Goal: Answer question/provide support

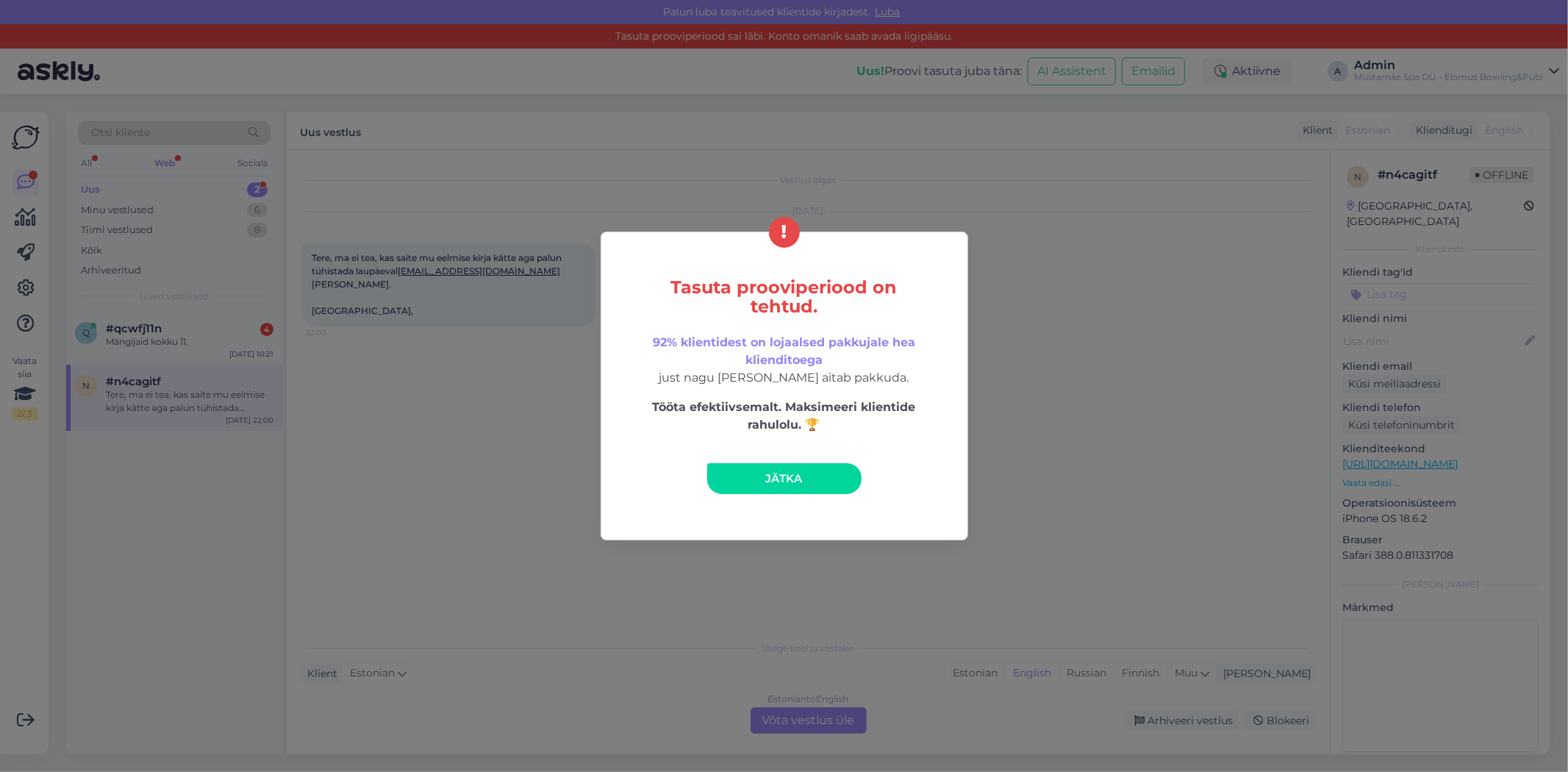
drag, startPoint x: 812, startPoint y: 484, endPoint x: 765, endPoint y: 462, distance: 51.9
click at [812, 484] on link "Jätka" at bounding box center [784, 479] width 154 height 31
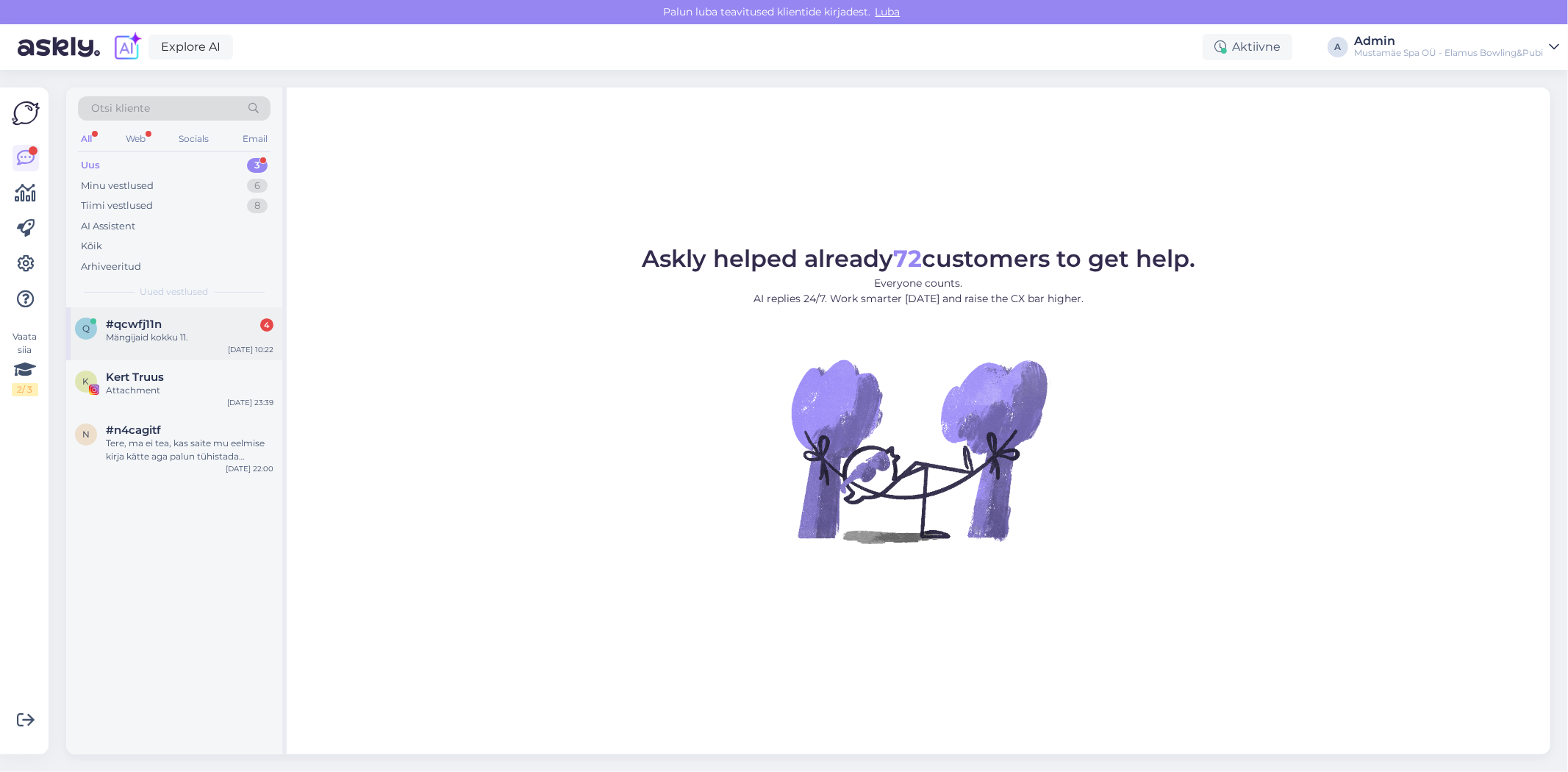
click at [166, 340] on div "Mängijaid kokku 11." at bounding box center [189, 337] width 167 height 13
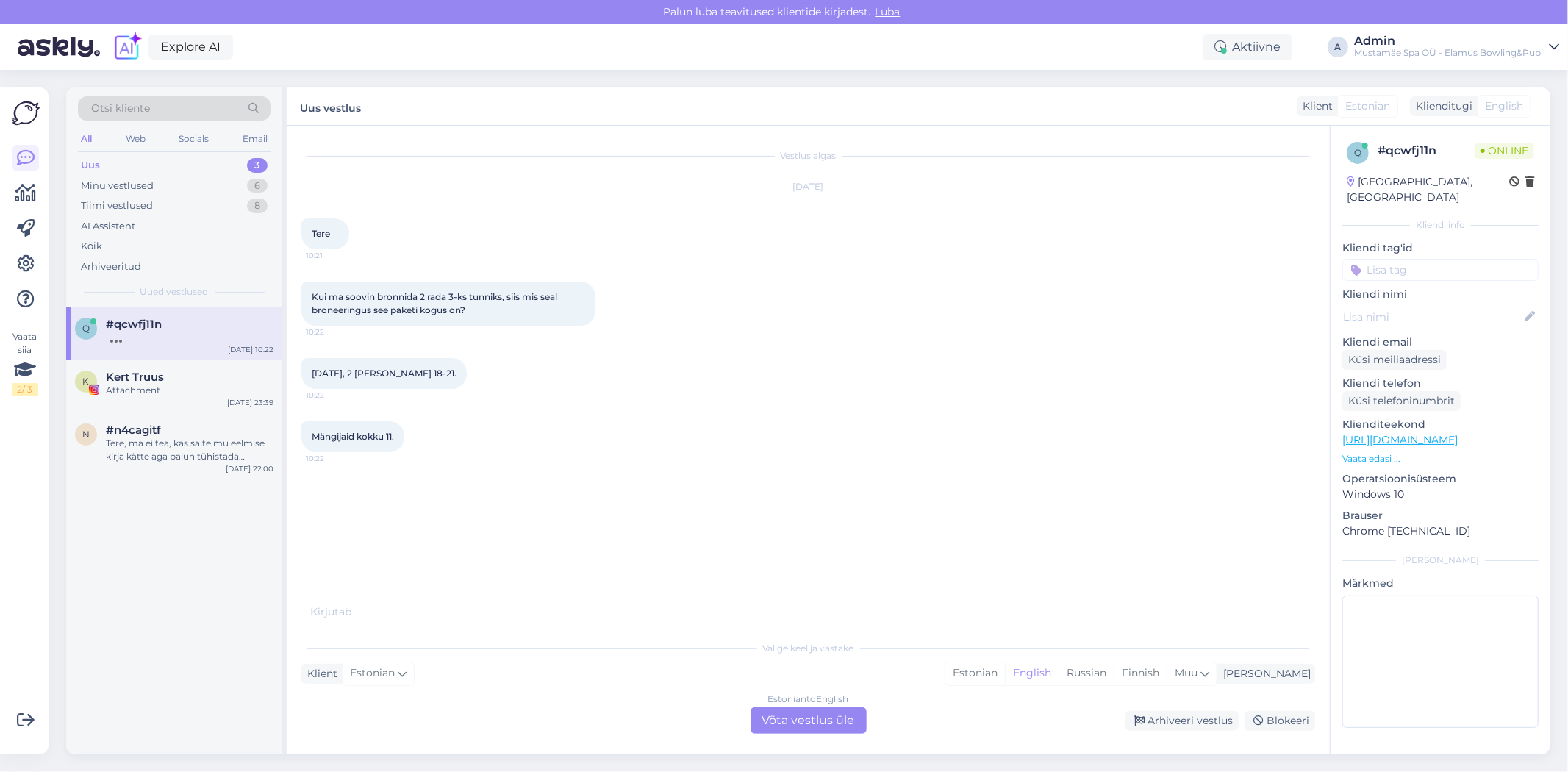
click at [806, 716] on div "Estonian to English Võta vestlus üle" at bounding box center [809, 720] width 116 height 27
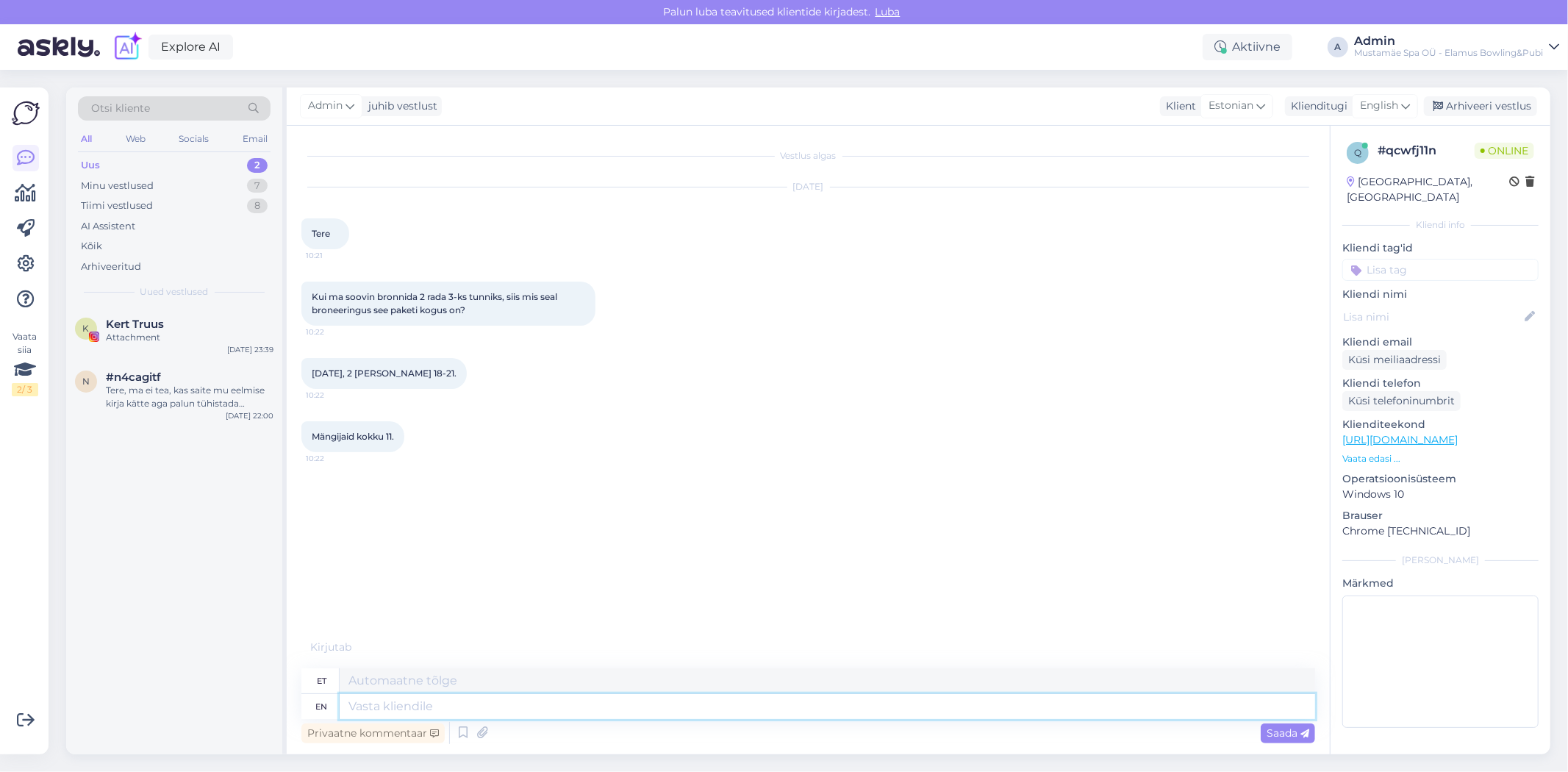
click at [458, 716] on textarea at bounding box center [827, 706] width 975 height 25
type textarea "Tere"
type textarea "Tere Kelle n"
type textarea "Tere Kelle"
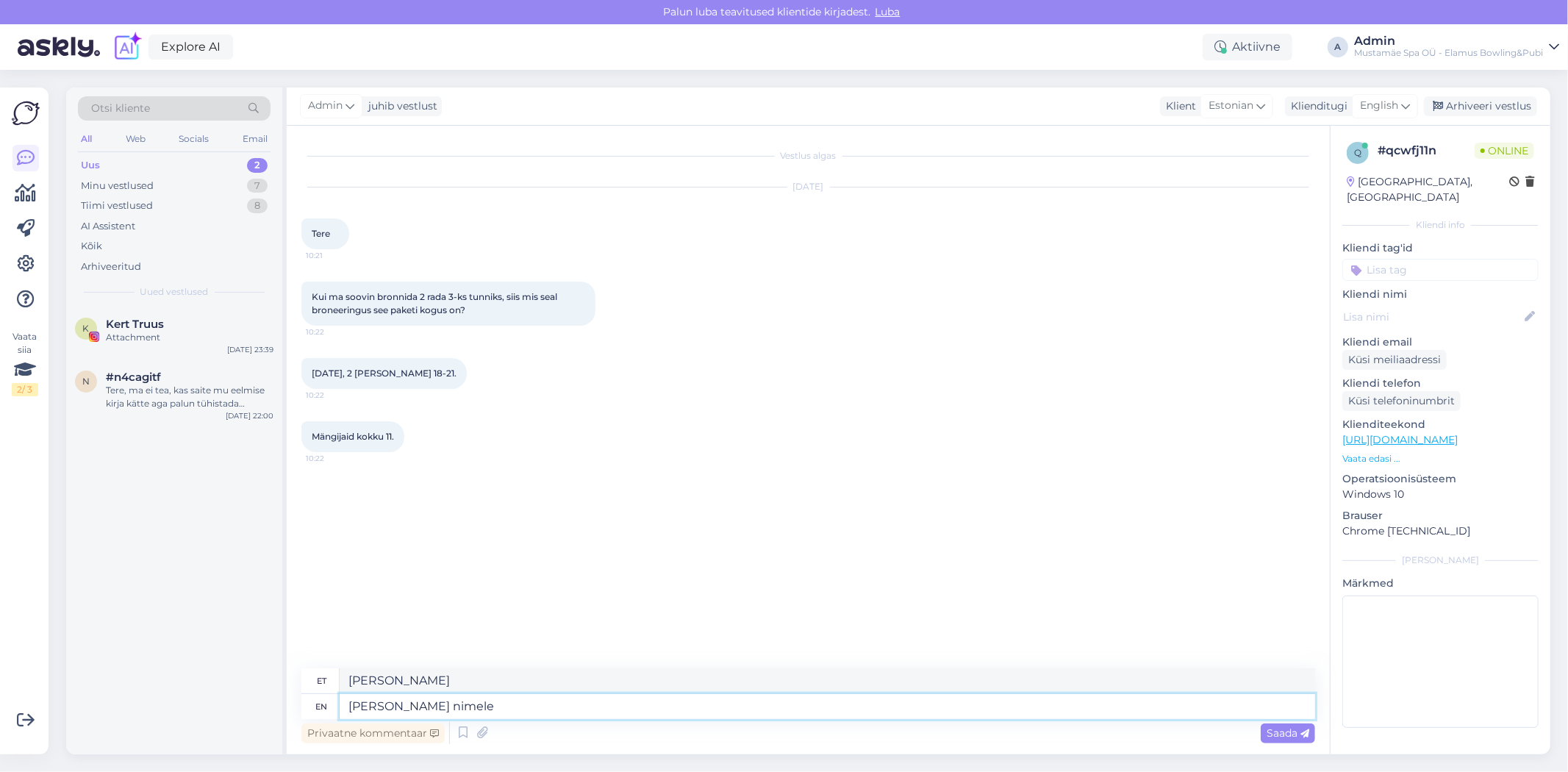
type textarea "Tere Kelle nimele"
type textarea "Tere Kelle nimele broneering"
type textarea "Tere Kelle nimeline broneerimine"
type textarea "Tere Kelle nimele broneering tuleb?"
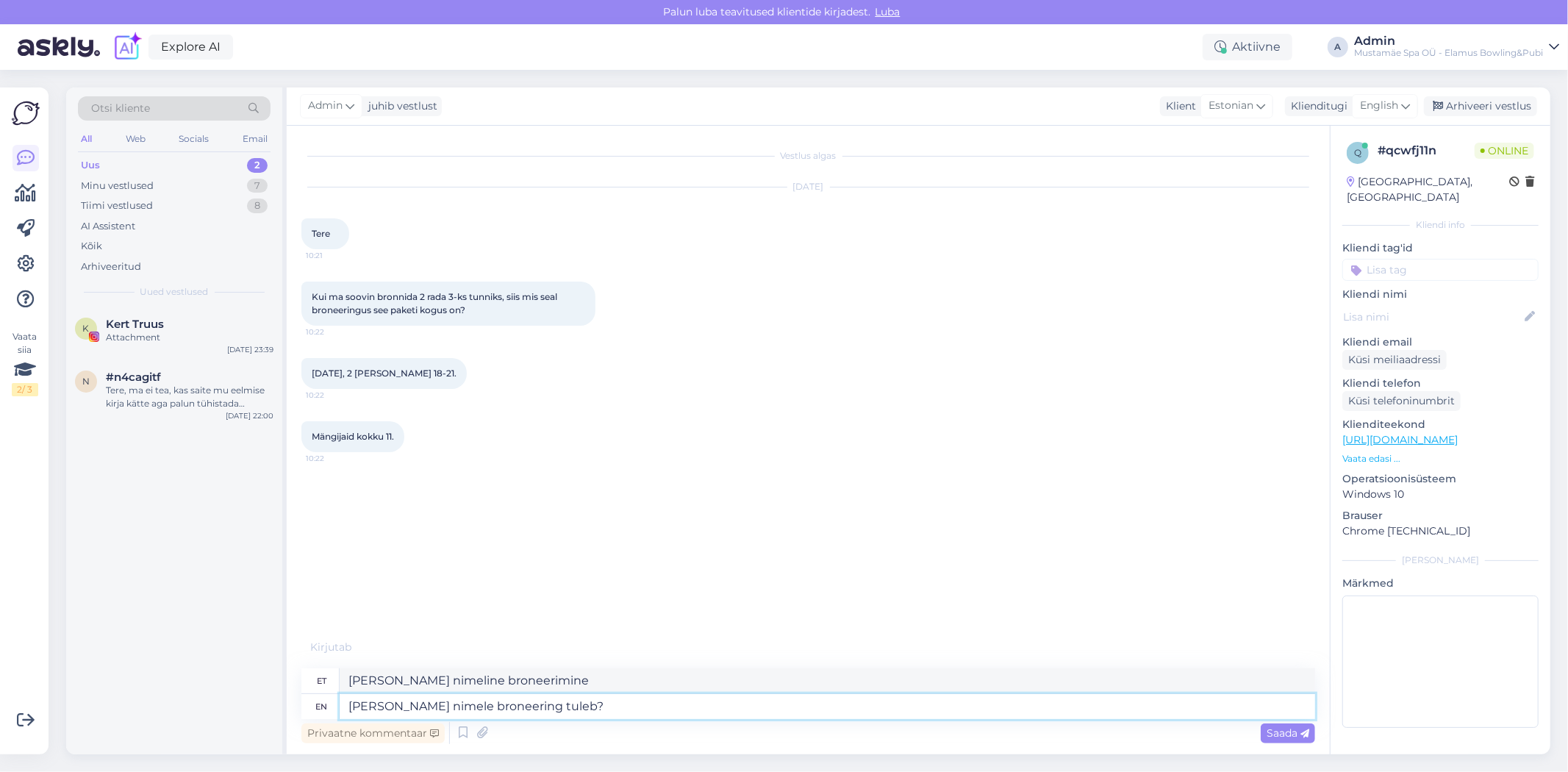
type textarea "Tere Kelle nimele broneering tuleb?"
type textarea "Tere Kelle nimele broneering tuleb? Samuti"
type textarea "Tere Kelle nimele broneering tuleb? samuti"
type textarea "Tere Kelle nimele broneering tuleb? Samuti palume t"
type textarea "Tere Kelle nimele broneering tuleb? Samuti palume"
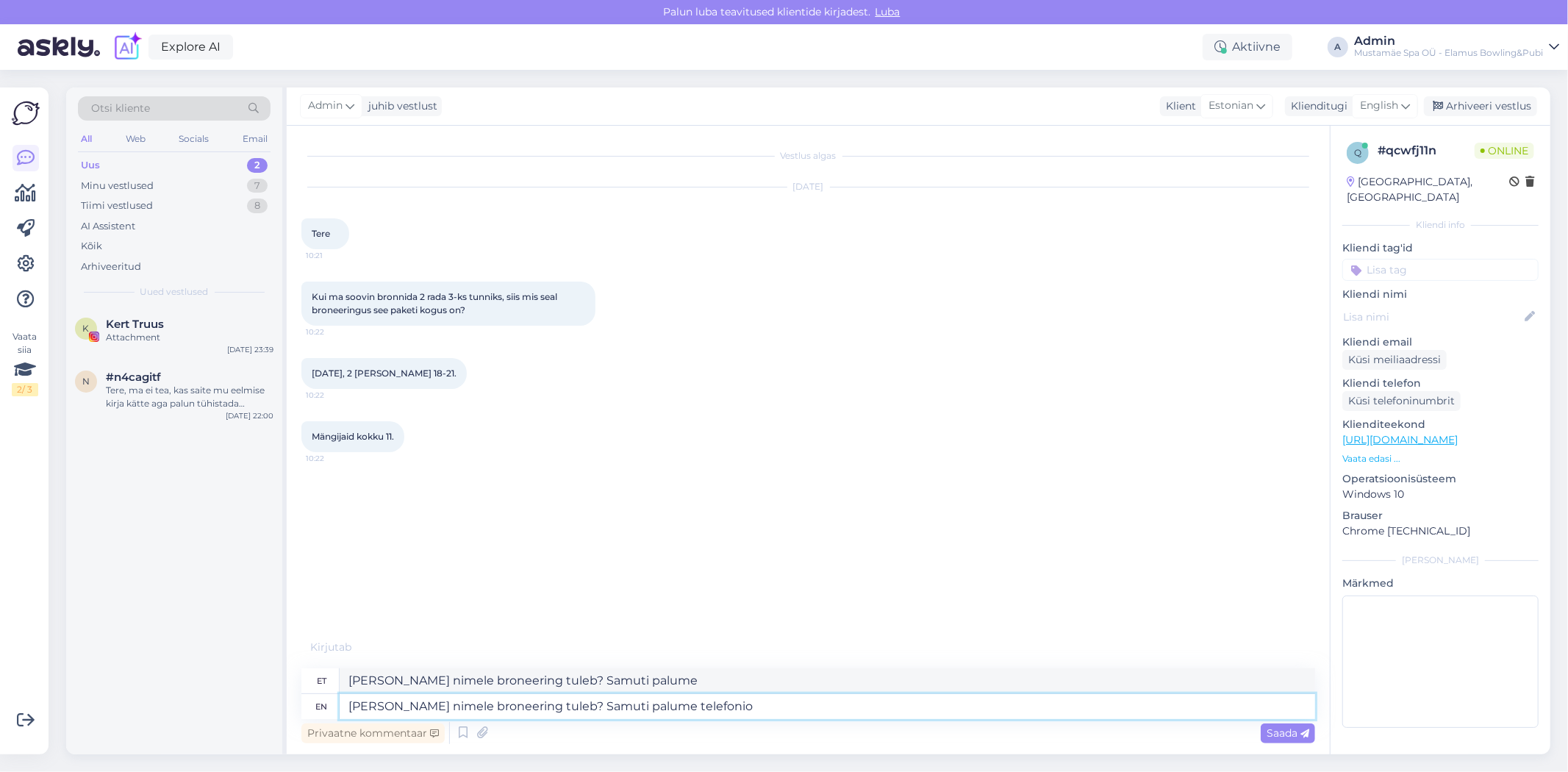
type textarea "Tere Kelle nimele broneering tuleb? Samuti palume telefonio"
type textarea "Tere Kelle nimele broneering tuleb? Samuti palume telefoni"
type textarea "Tere Kelle nimele broneering tuleb? Samuti palume telefoni n"
type textarea "Tere Kelle nimele broneering tuleb? Samuti palume telefonid"
type textarea "Tere Kelle nimele broneering tuleb? Samuti palume telefoniumbrit et"
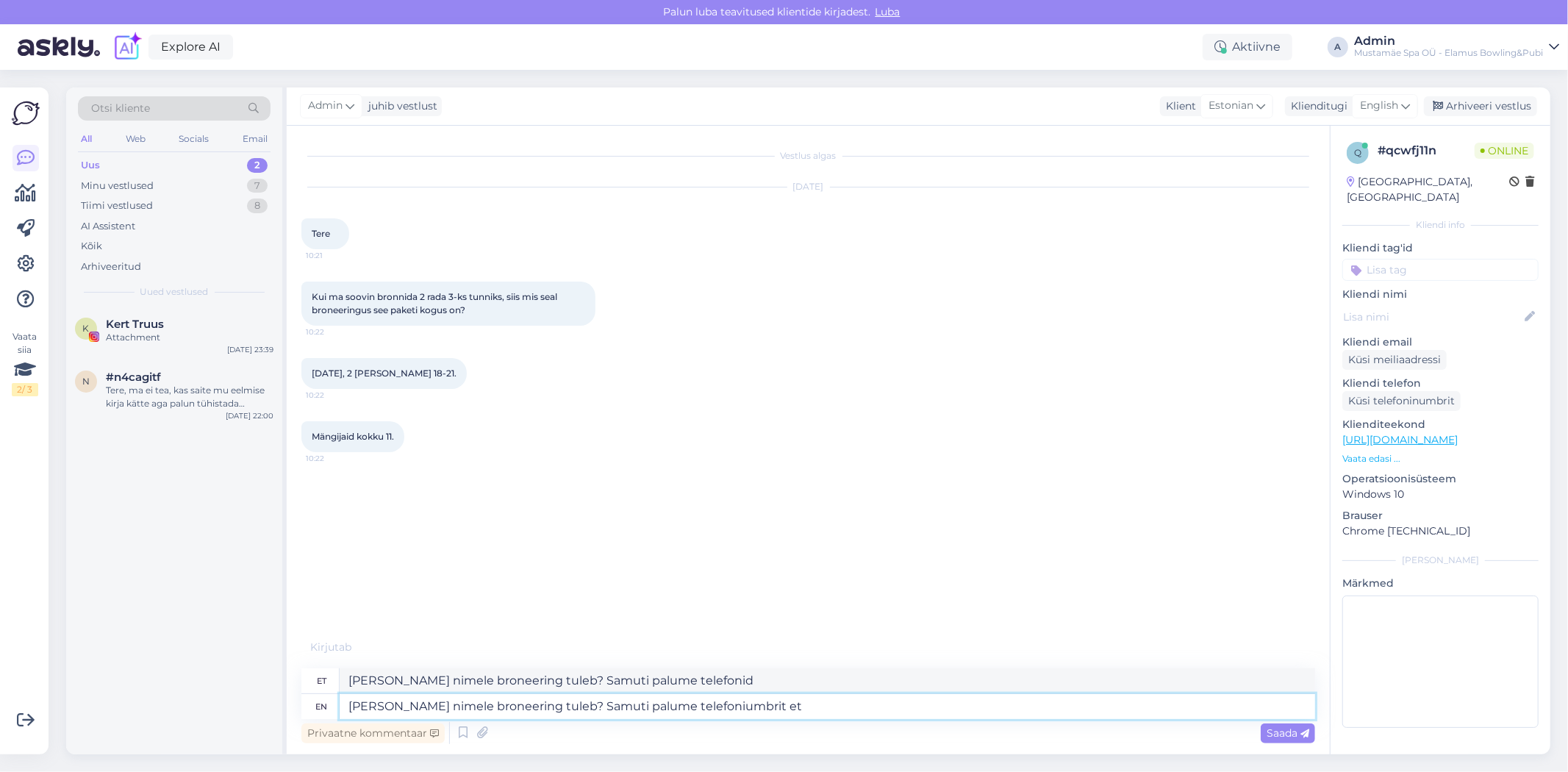
type textarea "Tere Kelle nimele broneering tuleb? Samuti palume telefoniumbrit"
type textarea "Tere Kelle nimele broneering tuleb? Samuti palume telefoniumbrit, e"
type textarea "Tere Kelle nimele broneering tuleb? Samuti palume telefoniumbrit,"
type textarea "Tere Kelle nimele broneering tuleb? Samuti palume telefoniumbrit, et"
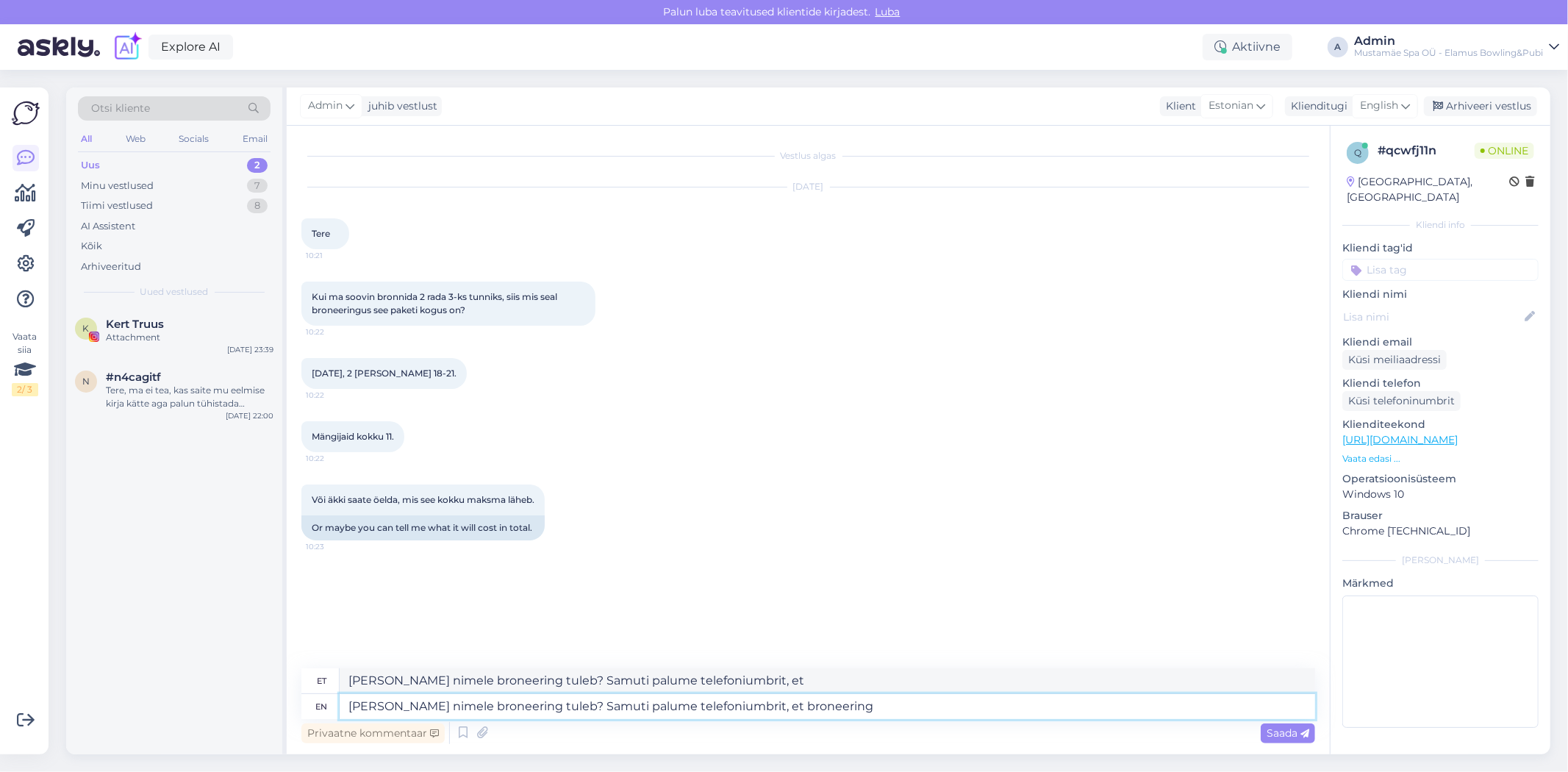
type textarea "Tere Kelle nimele broneering tuleb? Samuti palume telefoniumbrit, et broneering"
type textarea "Tere Kelle nimele broneering tuleb? Samuti palume telefoniumbrit, et broneering…"
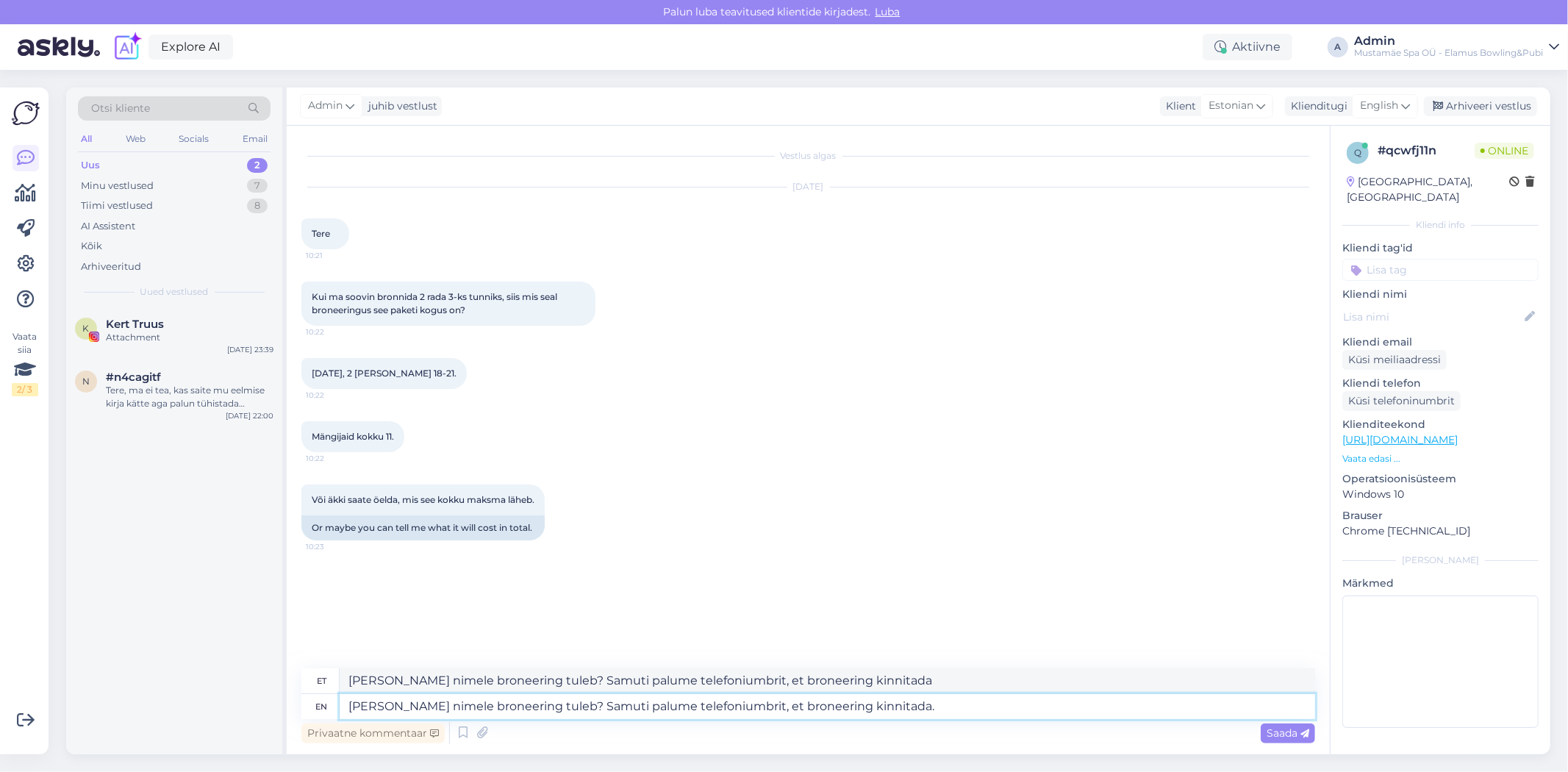
type textarea "Tere Kelle nimele broneering tuleb? Samuti palume telefoniumbrit, et broneering…"
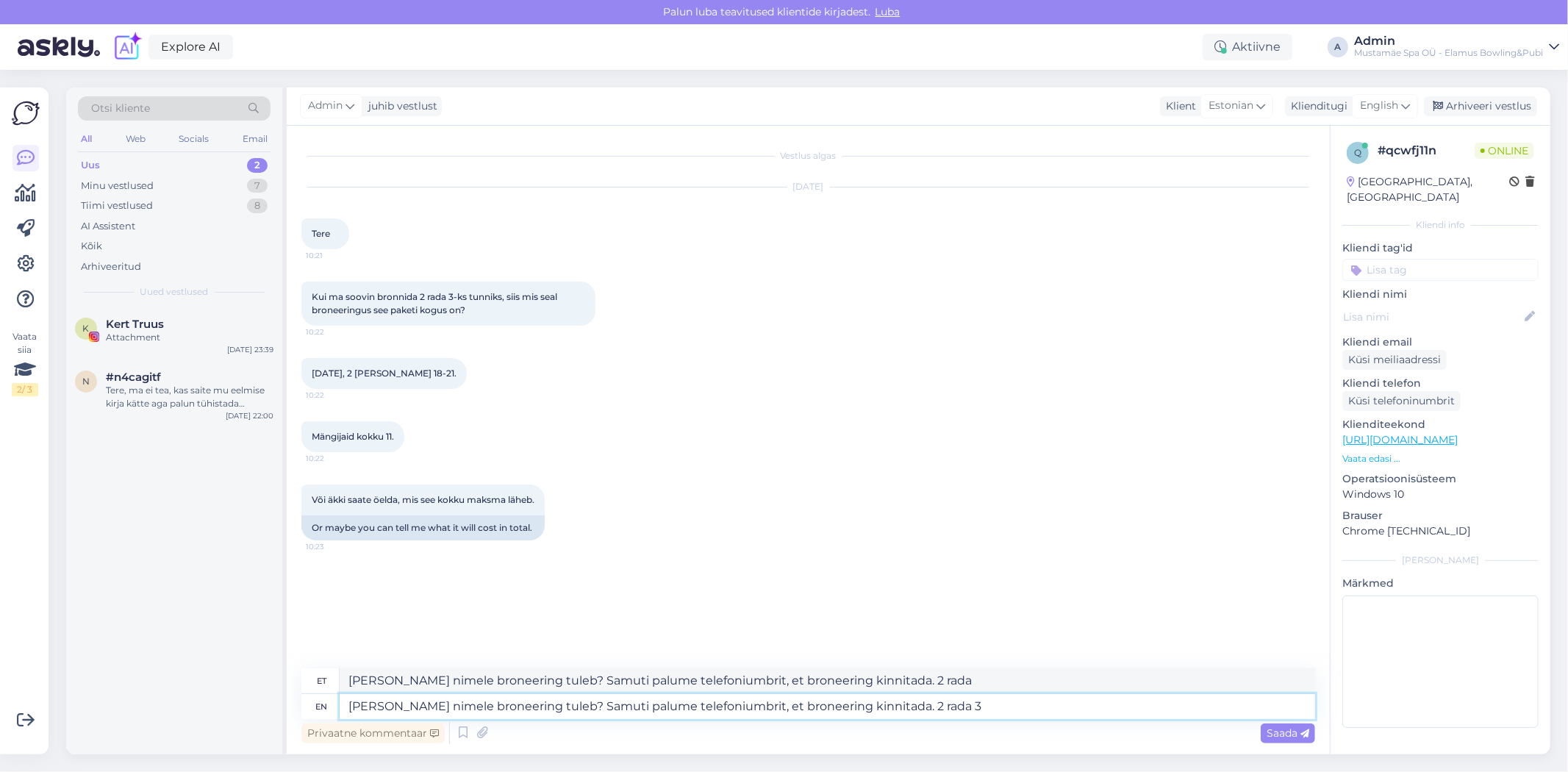
type textarea "Tere Kelle nimele broneering tuleb? Samuti palume telefoniumbrit, et broneering…"
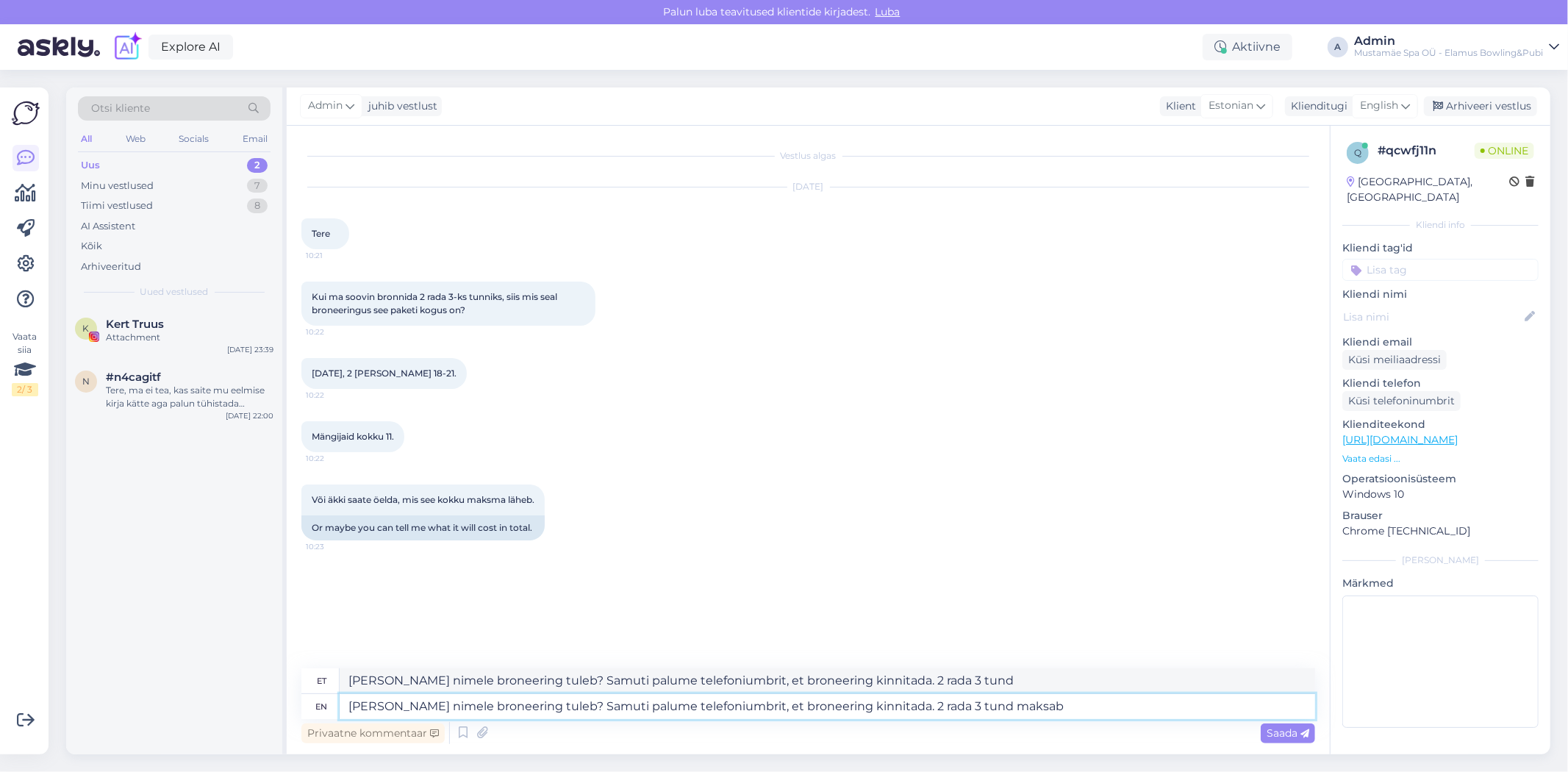
type textarea "Tere Kelle nimele broneering tuleb? Samuti palume telefoniumbrit, et broneering…"
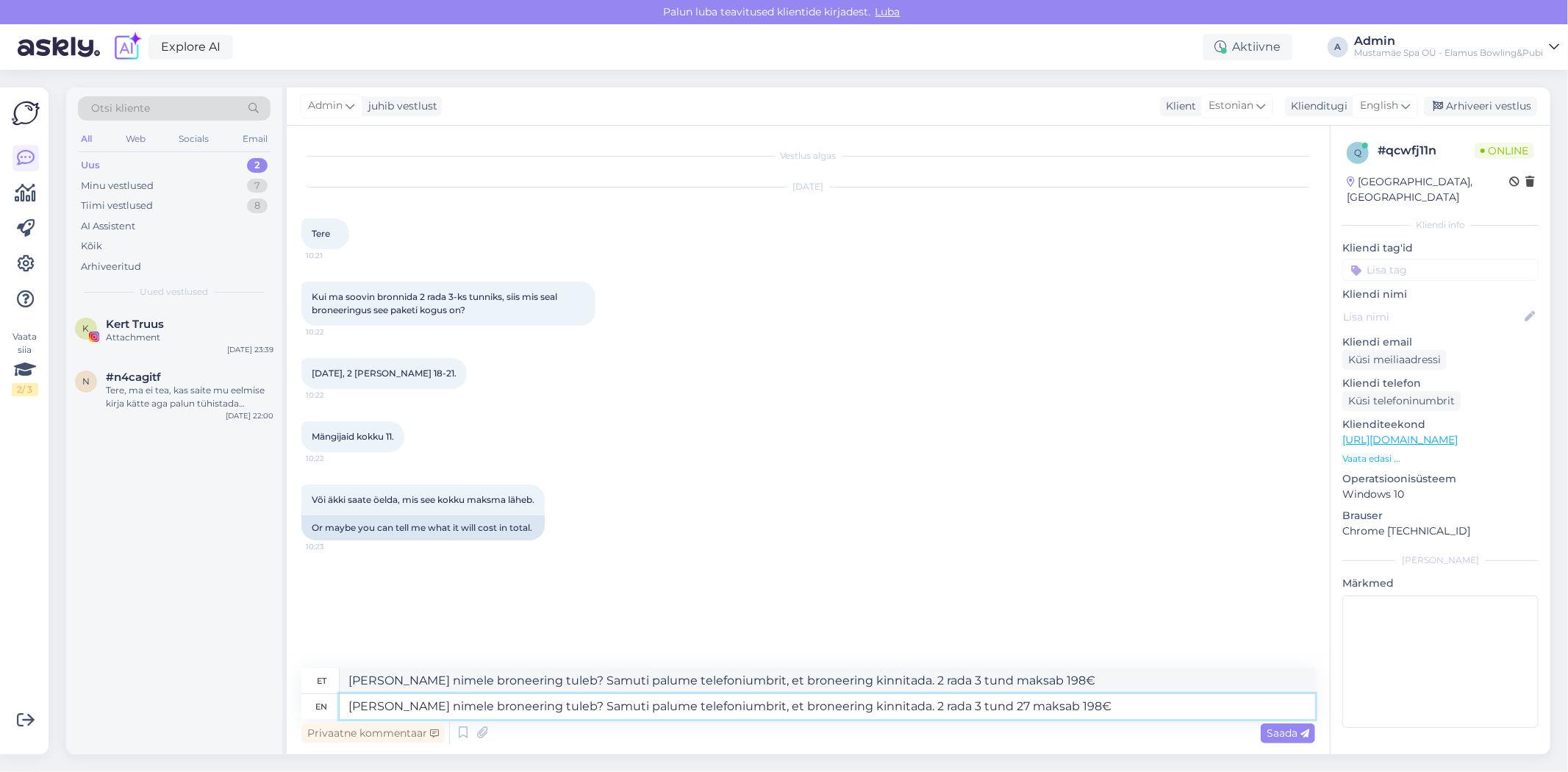
type textarea "Tere Kelle nimele broneering tuleb? Samuti palume telefoniumbrit, et broneering…"
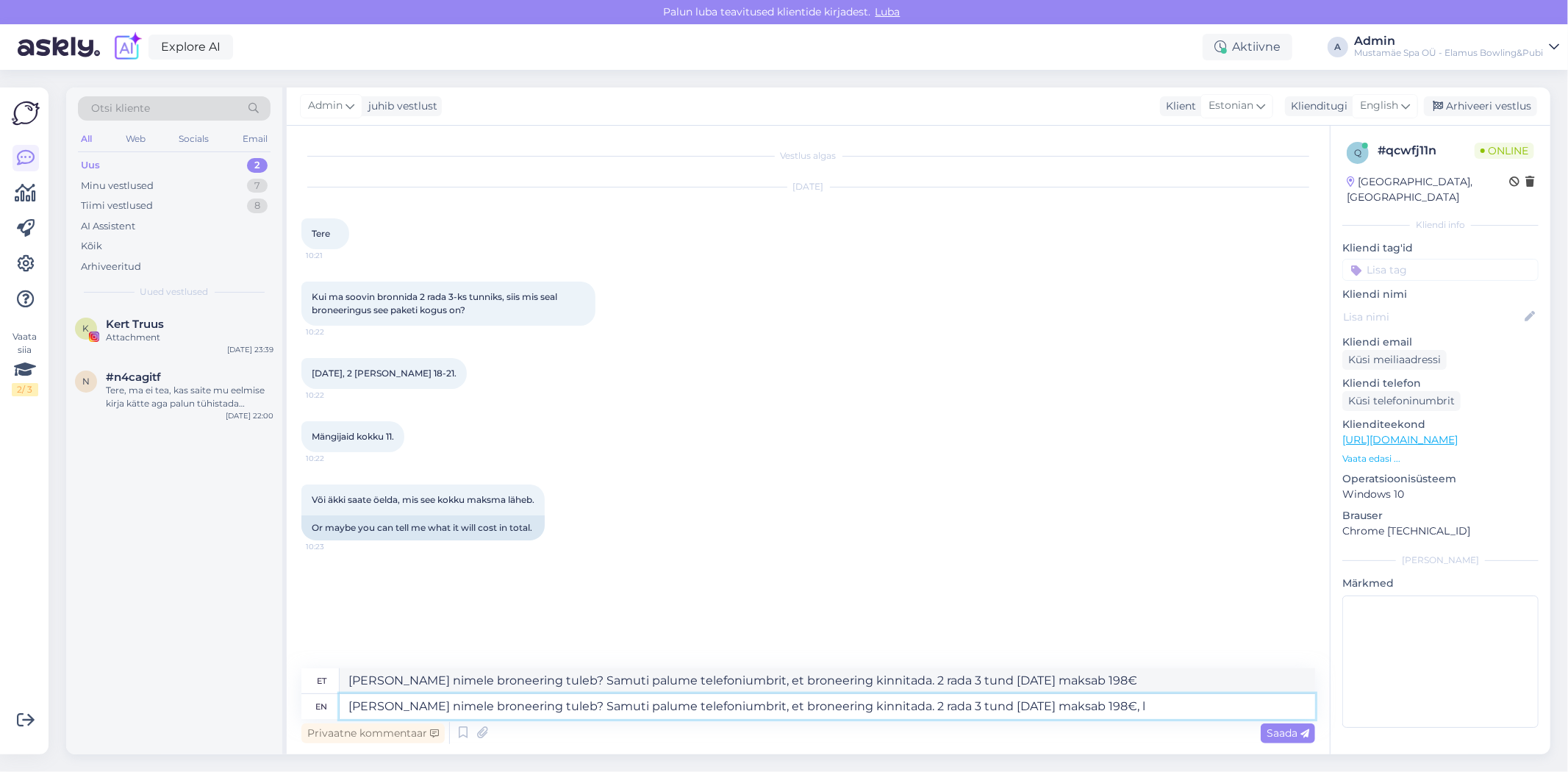
type textarea "Tere Kelle nimele broneering tuleb? Samuti palume telefoniumbrit, et broneering…"
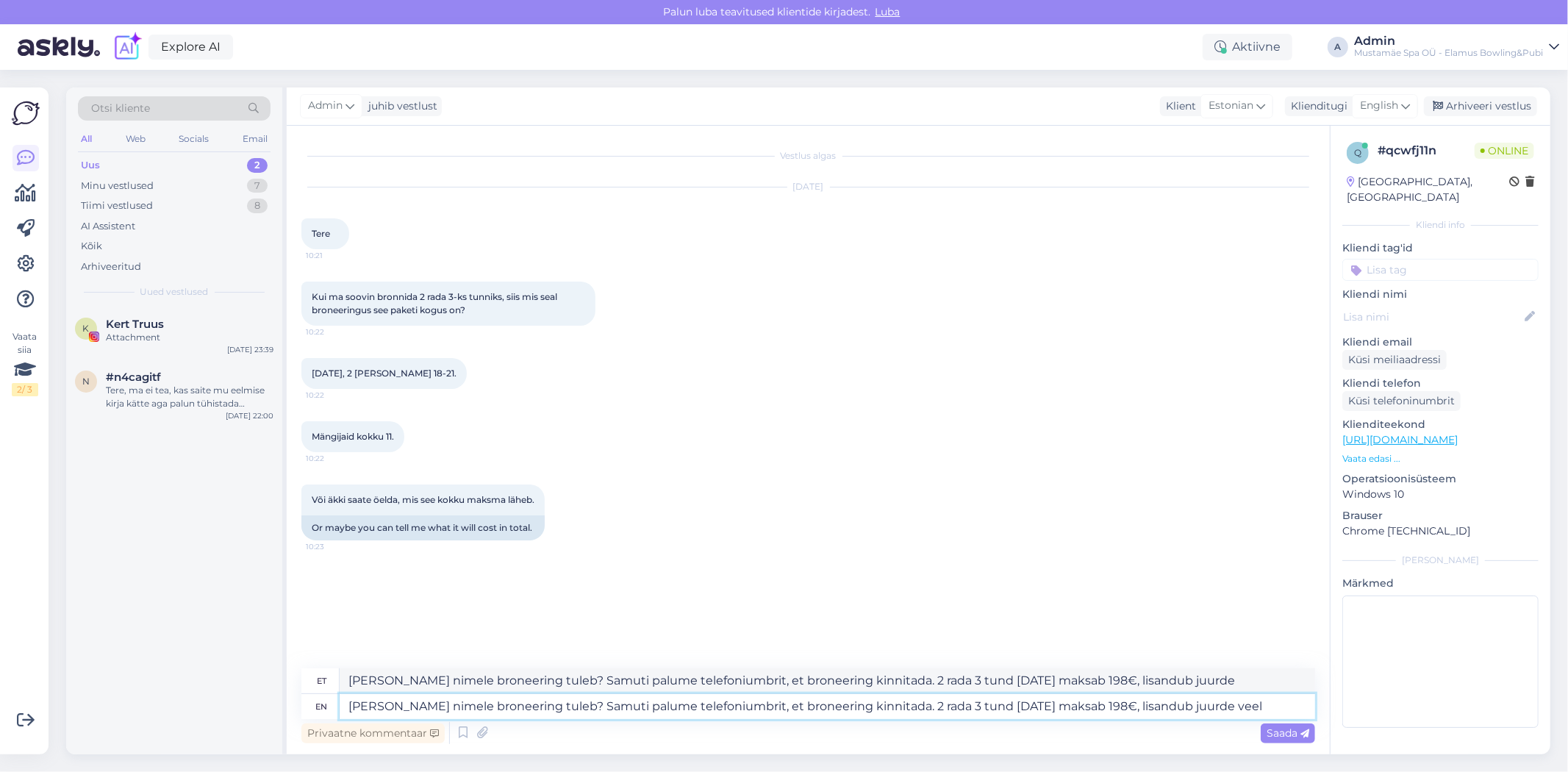
type textarea "Tere Kelle nimele broneering tuleb? Samuti palume telefoniumbrit, et broneering…"
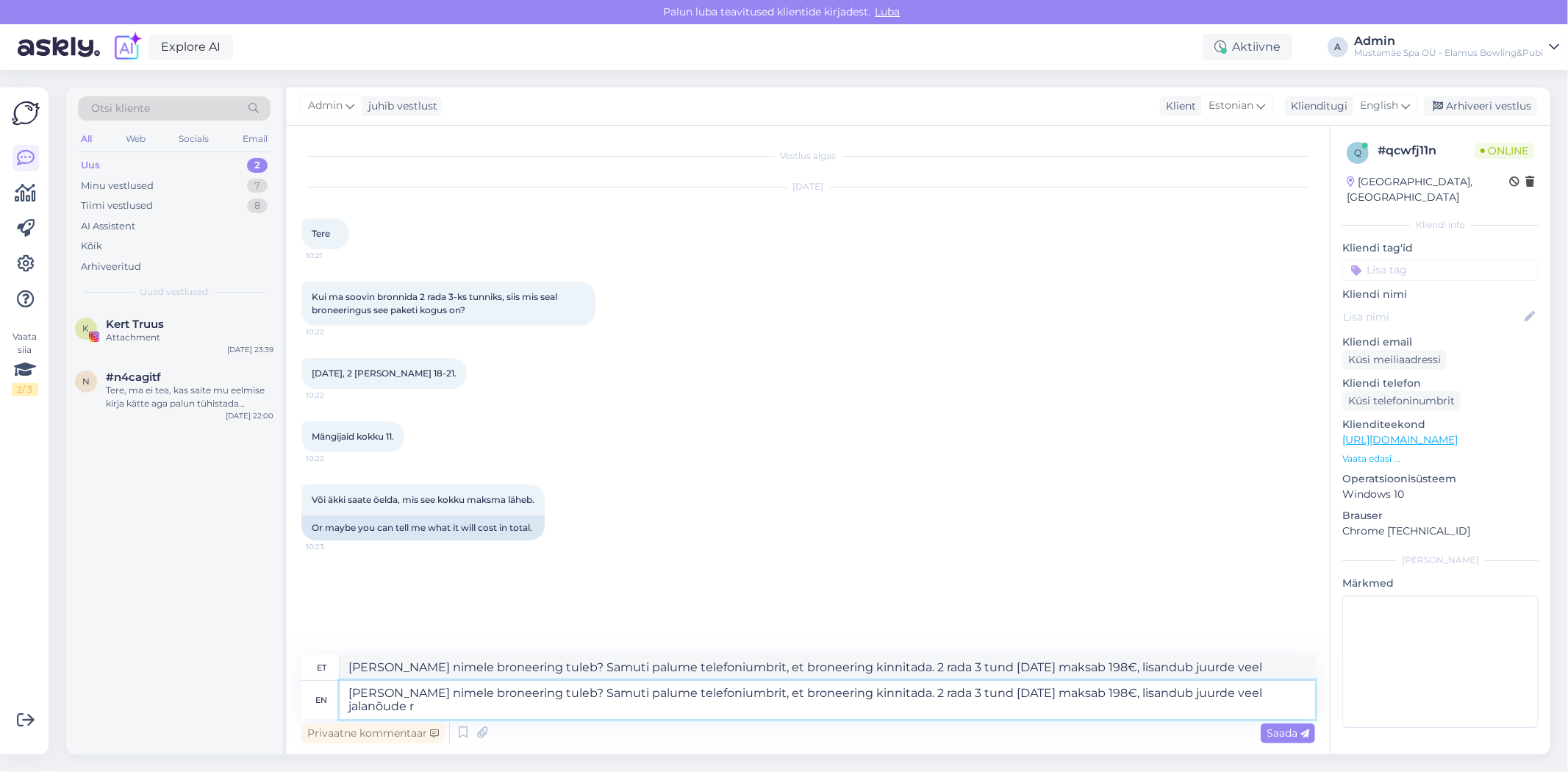
type textarea "Tere Kelle nimele broneering tuleb? Samuti palume telefoniumbrit, et broneering…"
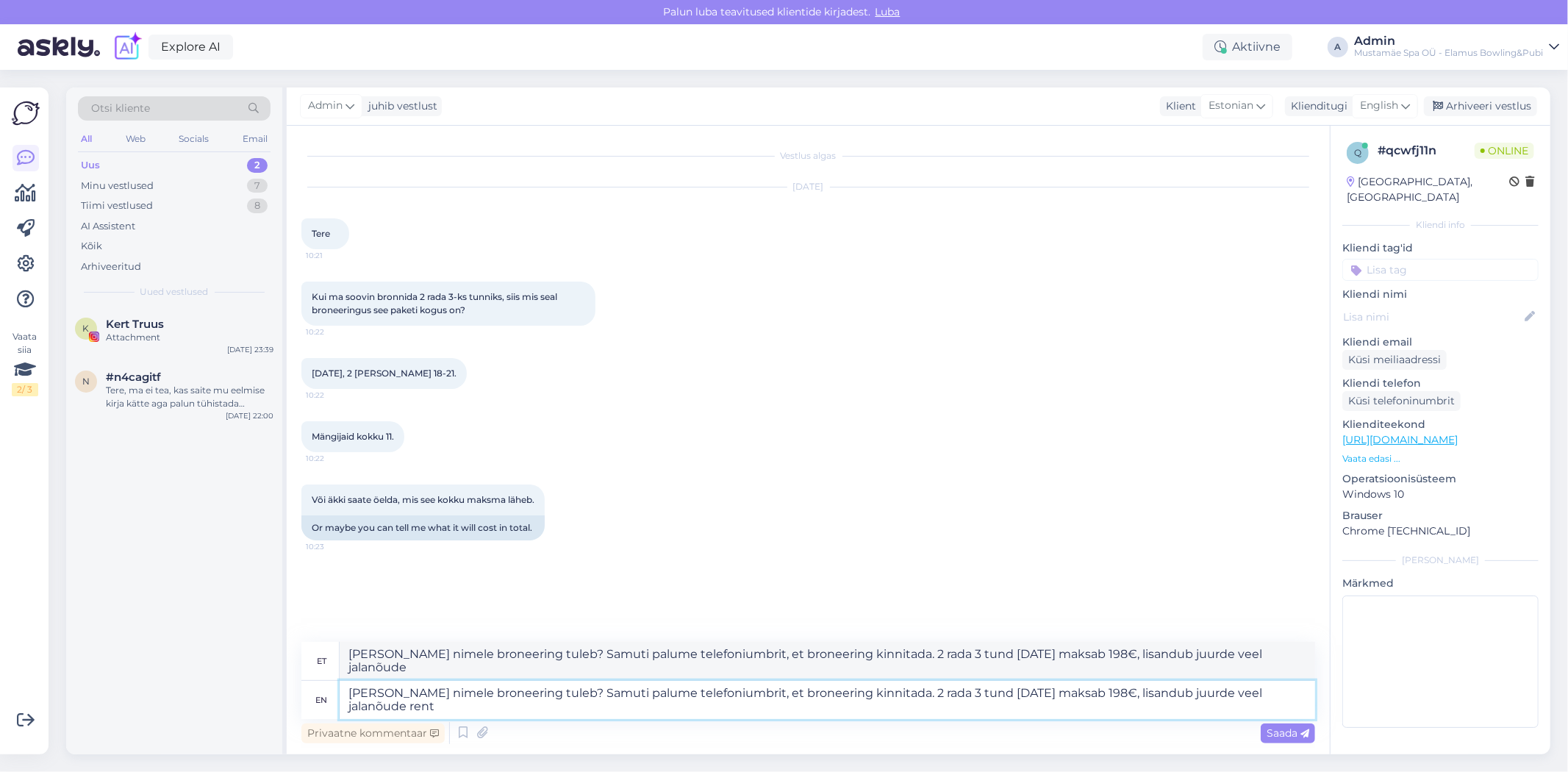
type textarea "Tere Kelle nimele broneering tuleb? Samuti palume telefoniumbrit, et broneering…"
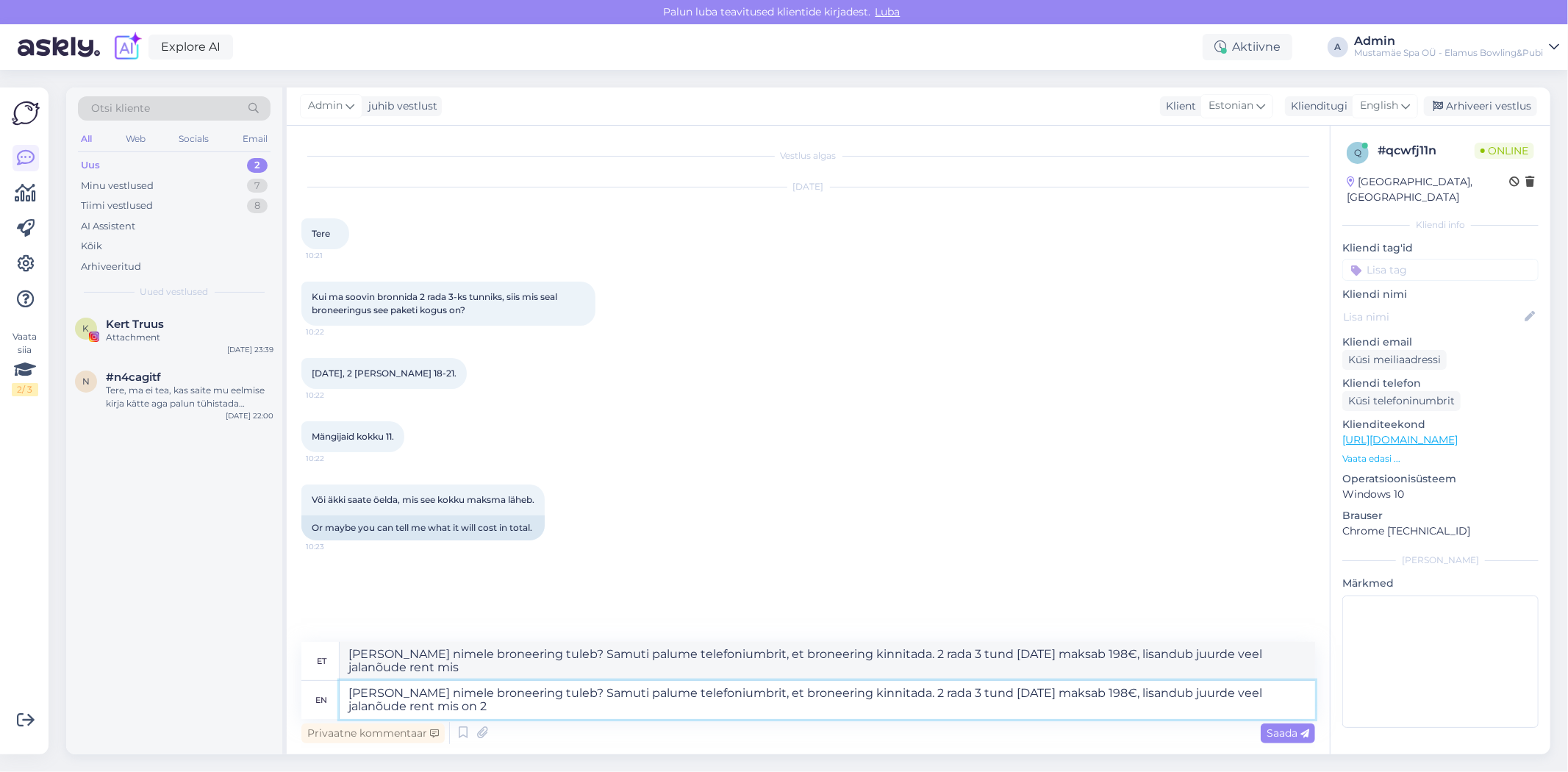
type textarea "Tere Kelle nimele broneering tuleb? Samuti palume telefoniumbrit, et broneering…"
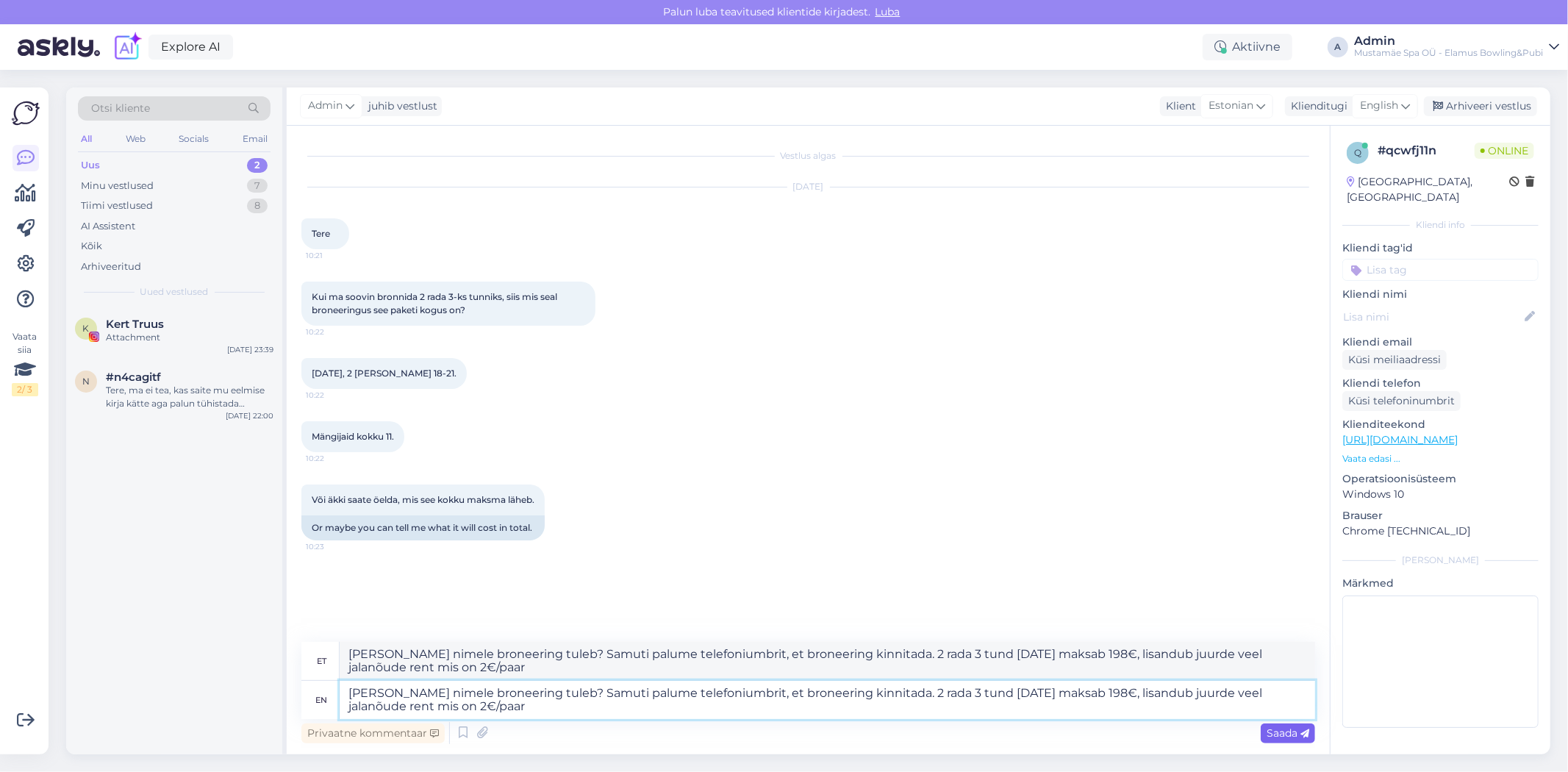
type textarea "Tere Kelle nimele broneering tuleb? Samuti palume telefoniumbrit, et broneering…"
click at [1281, 735] on span "Saada" at bounding box center [1288, 733] width 42 height 13
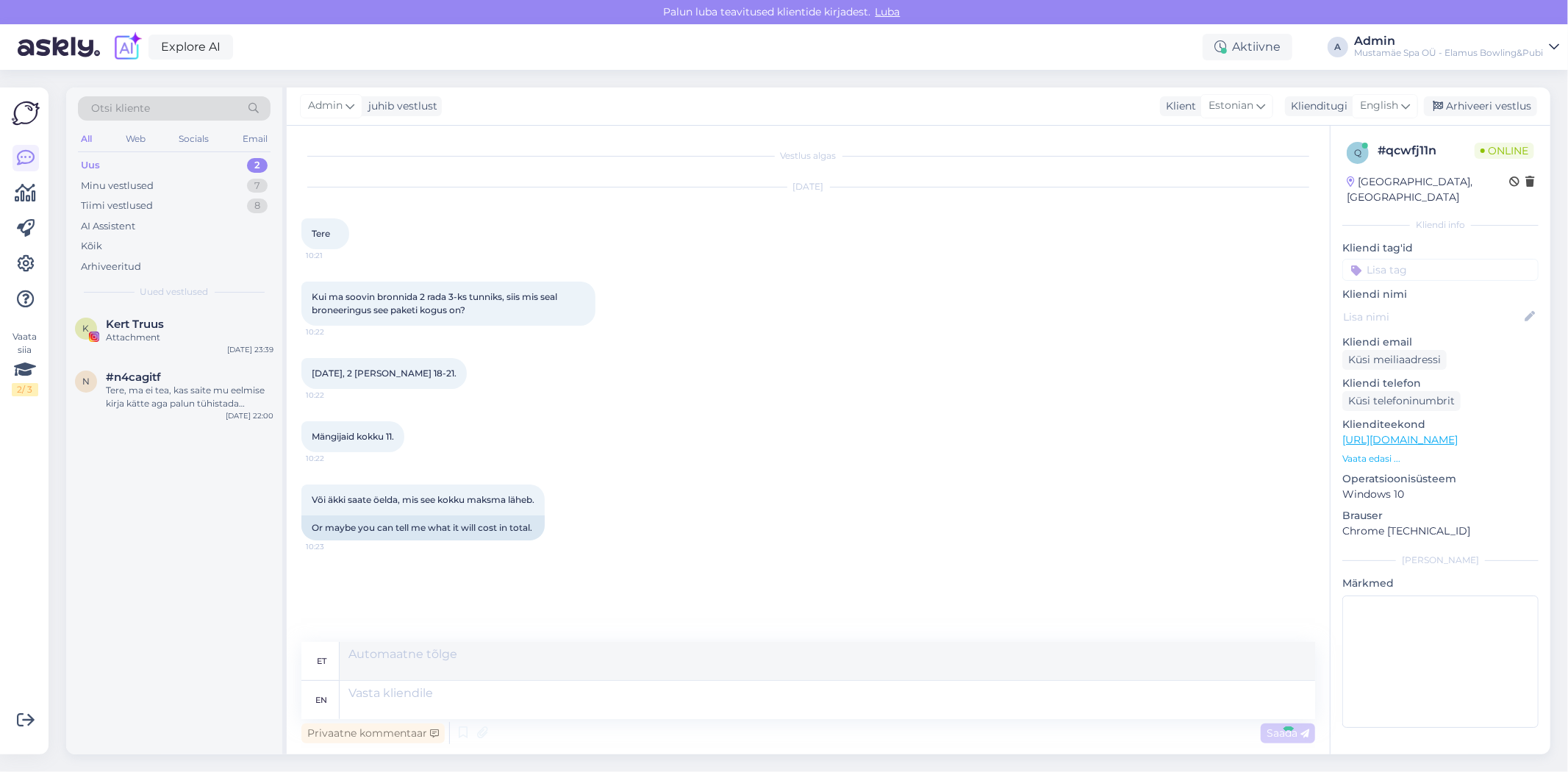
scroll to position [68, 0]
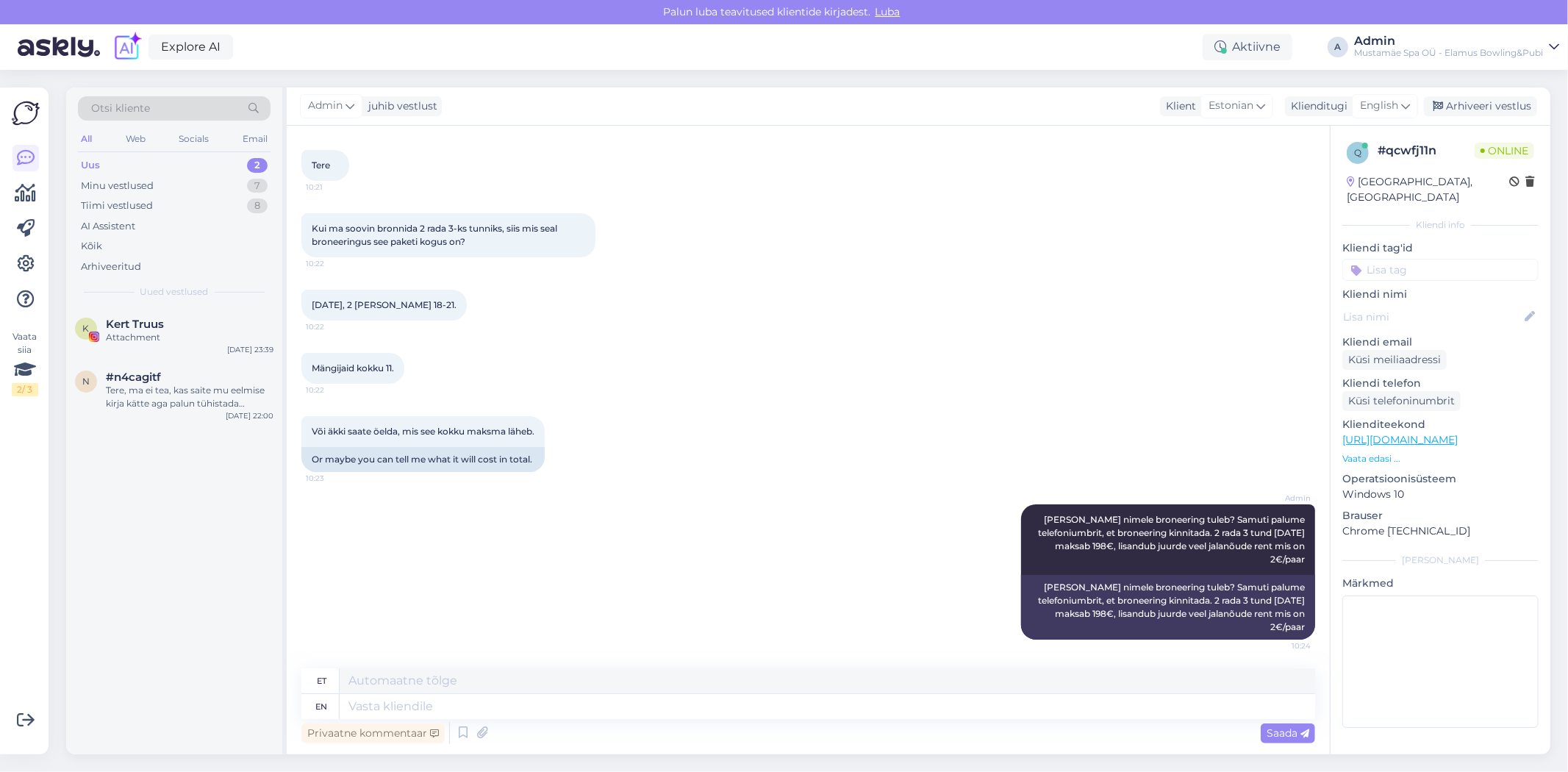
click at [169, 167] on div "Uus 2" at bounding box center [174, 165] width 193 height 20
click at [169, 313] on div "K Kert Truus Attachment Oct 7 23:39" at bounding box center [174, 333] width 216 height 53
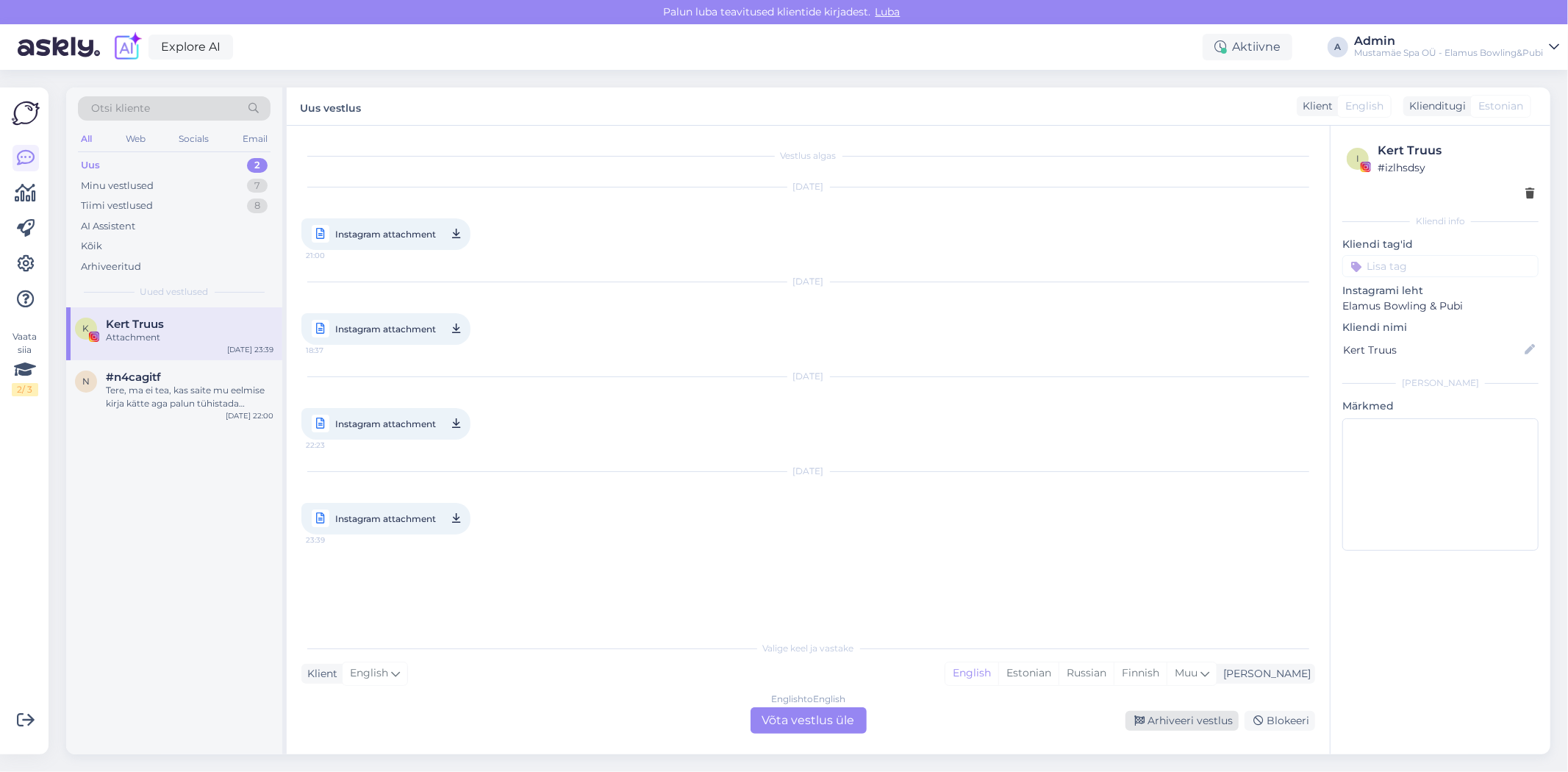
click at [1184, 721] on div "Arhiveeri vestlus" at bounding box center [1182, 721] width 113 height 20
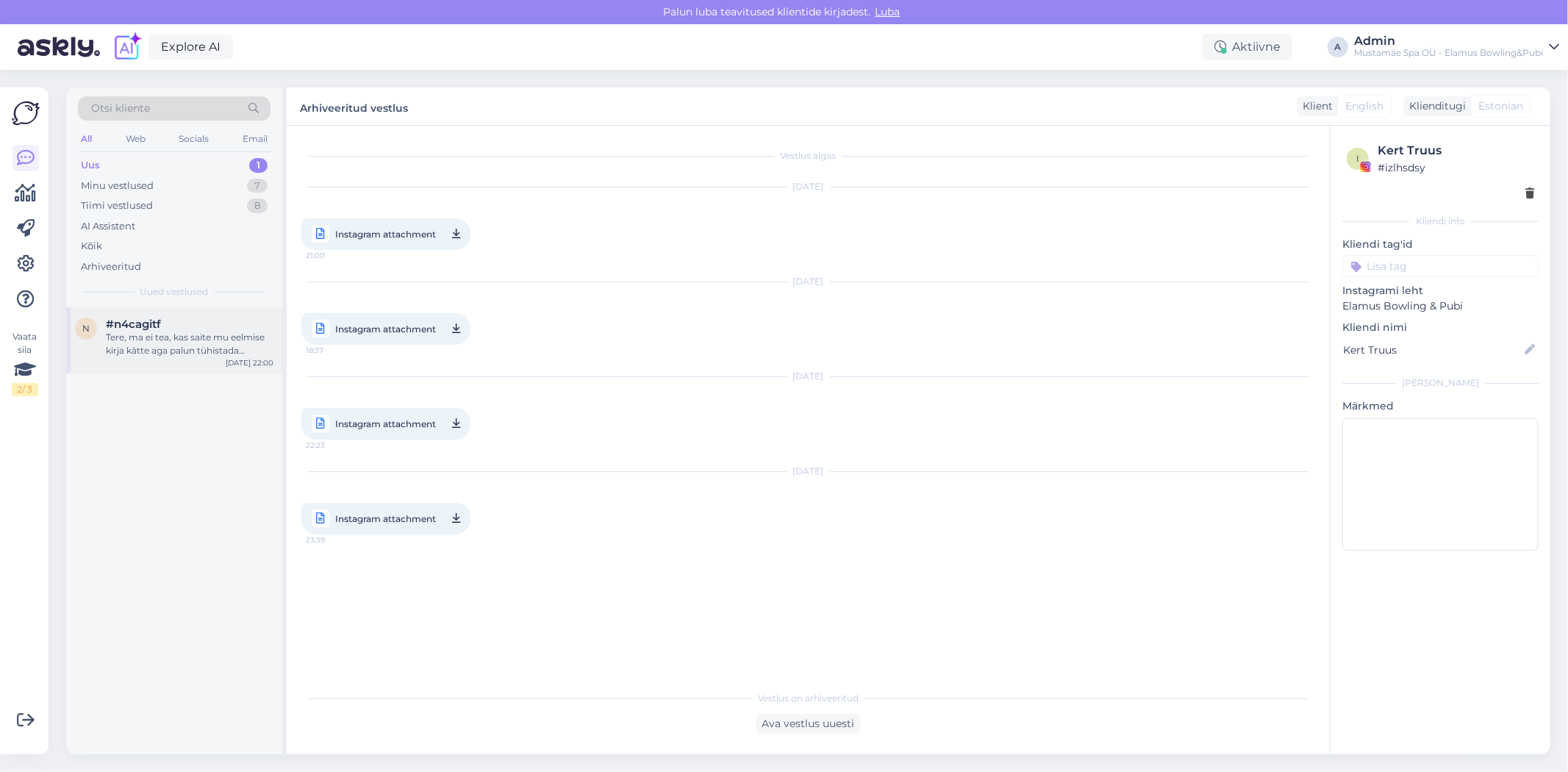
click at [186, 328] on div "#n4cagitf" at bounding box center [189, 324] width 167 height 13
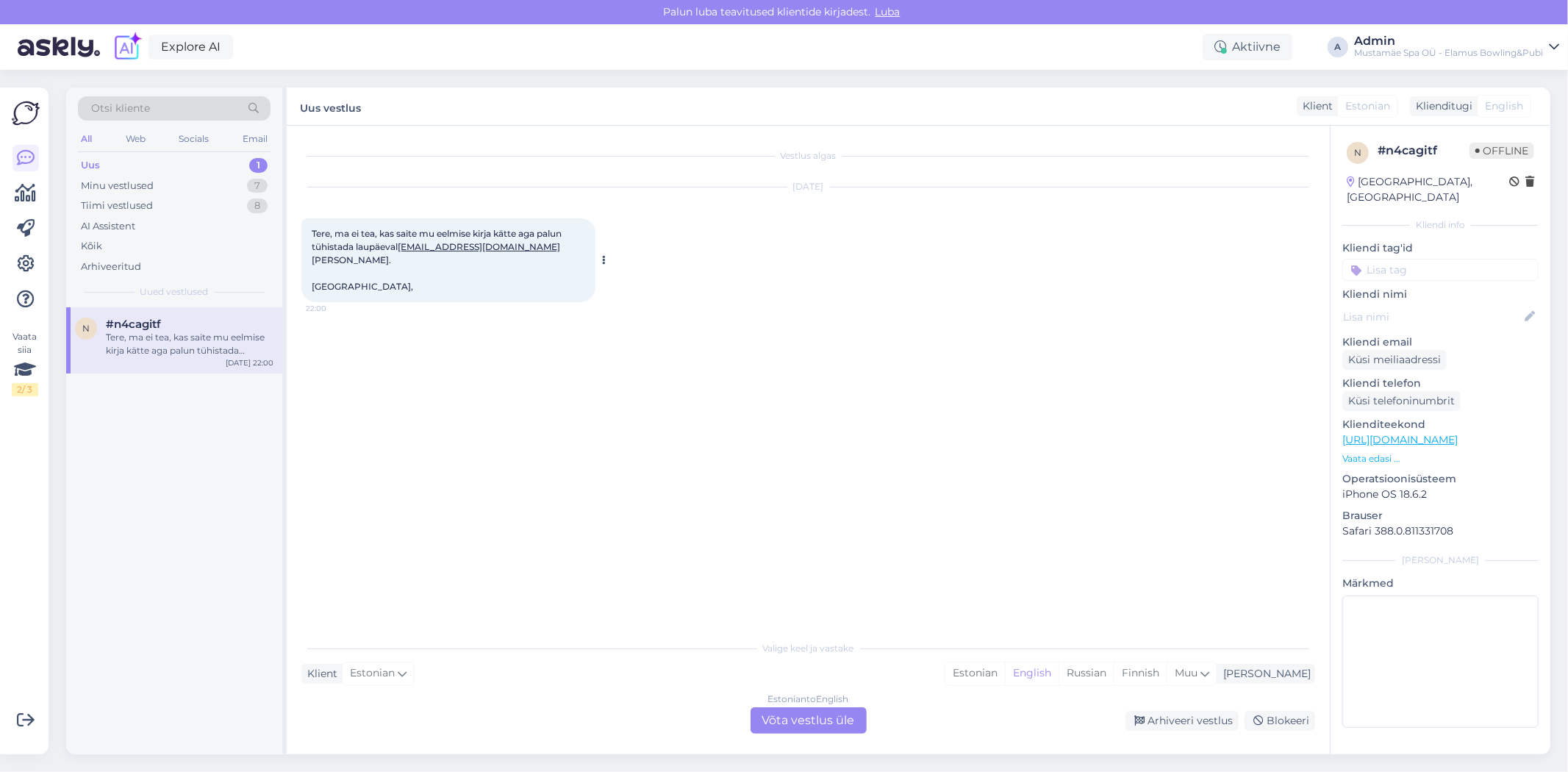
click at [353, 247] on span "Tere, ma ei tea, kas saite mu eelmise kirja kätte aga palun tühistada laupäeval…" at bounding box center [438, 259] width 252 height 64
drag, startPoint x: 523, startPoint y: 241, endPoint x: 401, endPoint y: 244, distance: 122.0
click at [401, 244] on span "Tere, ma ei tea, kas saite mu eelmise kirja kätte aga palun tühistada laupäeval…" at bounding box center [438, 259] width 252 height 64
copy link "[EMAIL_ADDRESS][DOMAIN_NAME]"
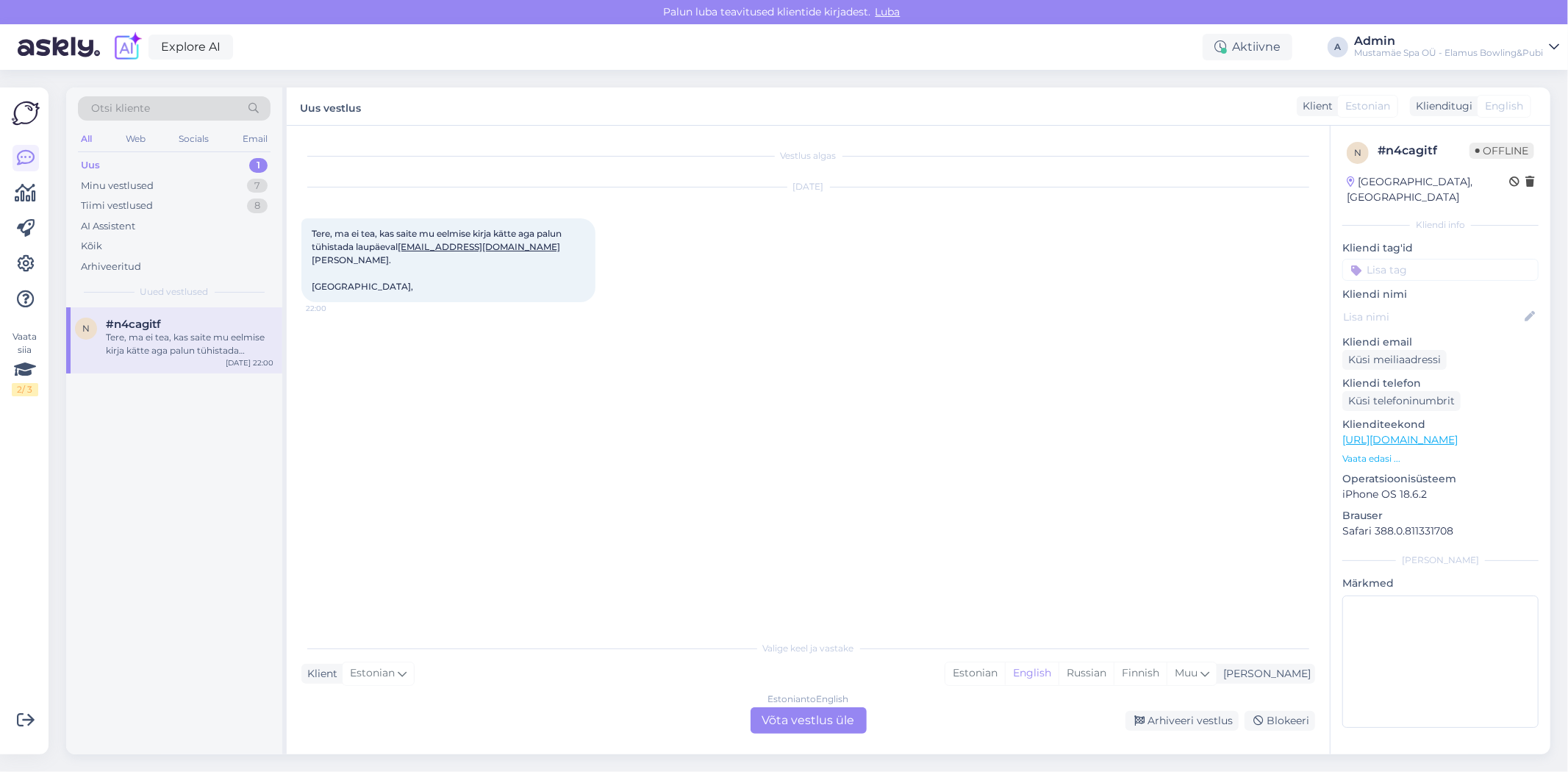
click at [809, 713] on div "Estonian to English Võta vestlus üle" at bounding box center [809, 720] width 116 height 27
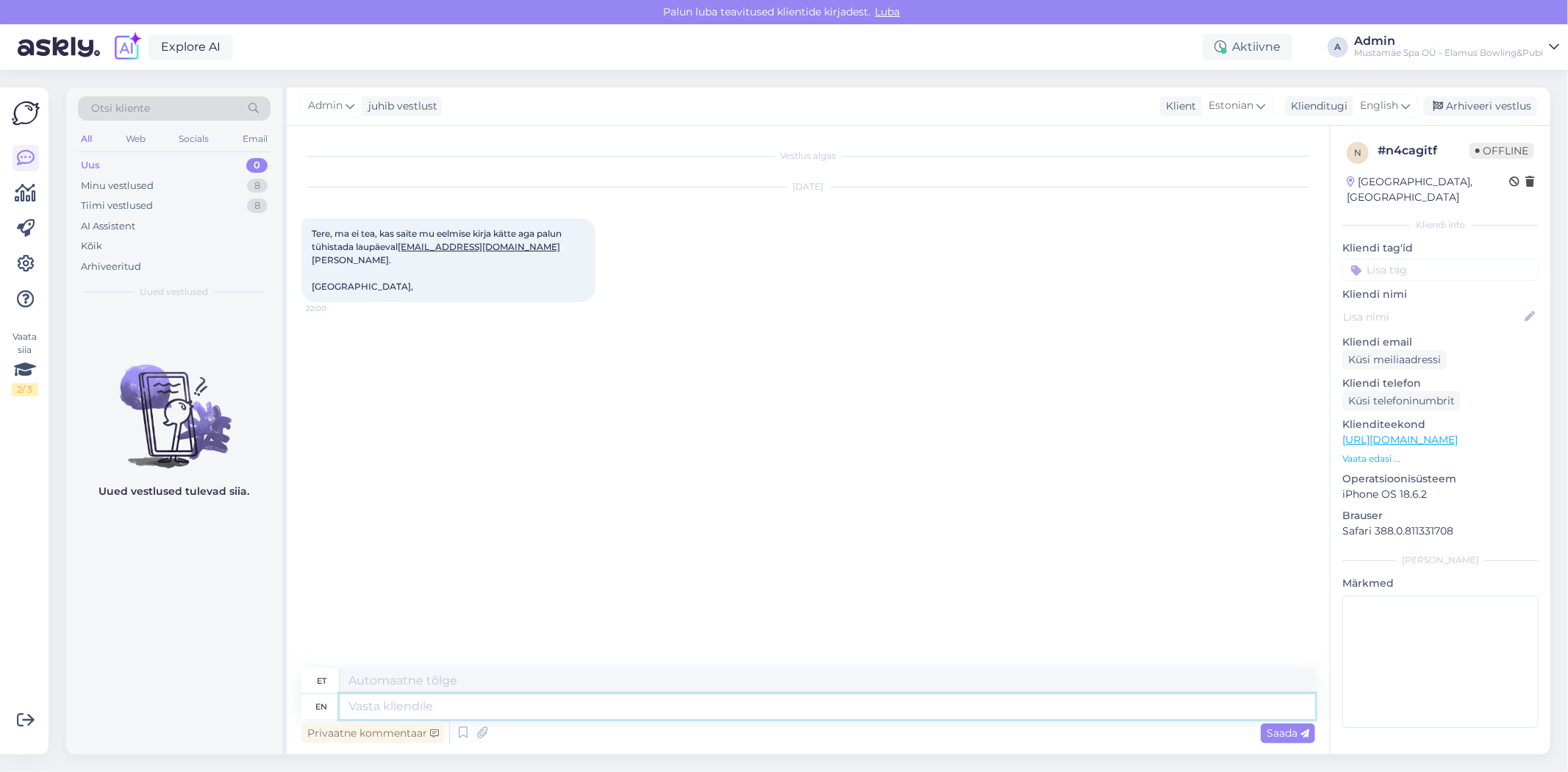
click at [467, 712] on textarea at bounding box center [827, 706] width 975 height 25
type textarea "Tere"
type textarea "Teie"
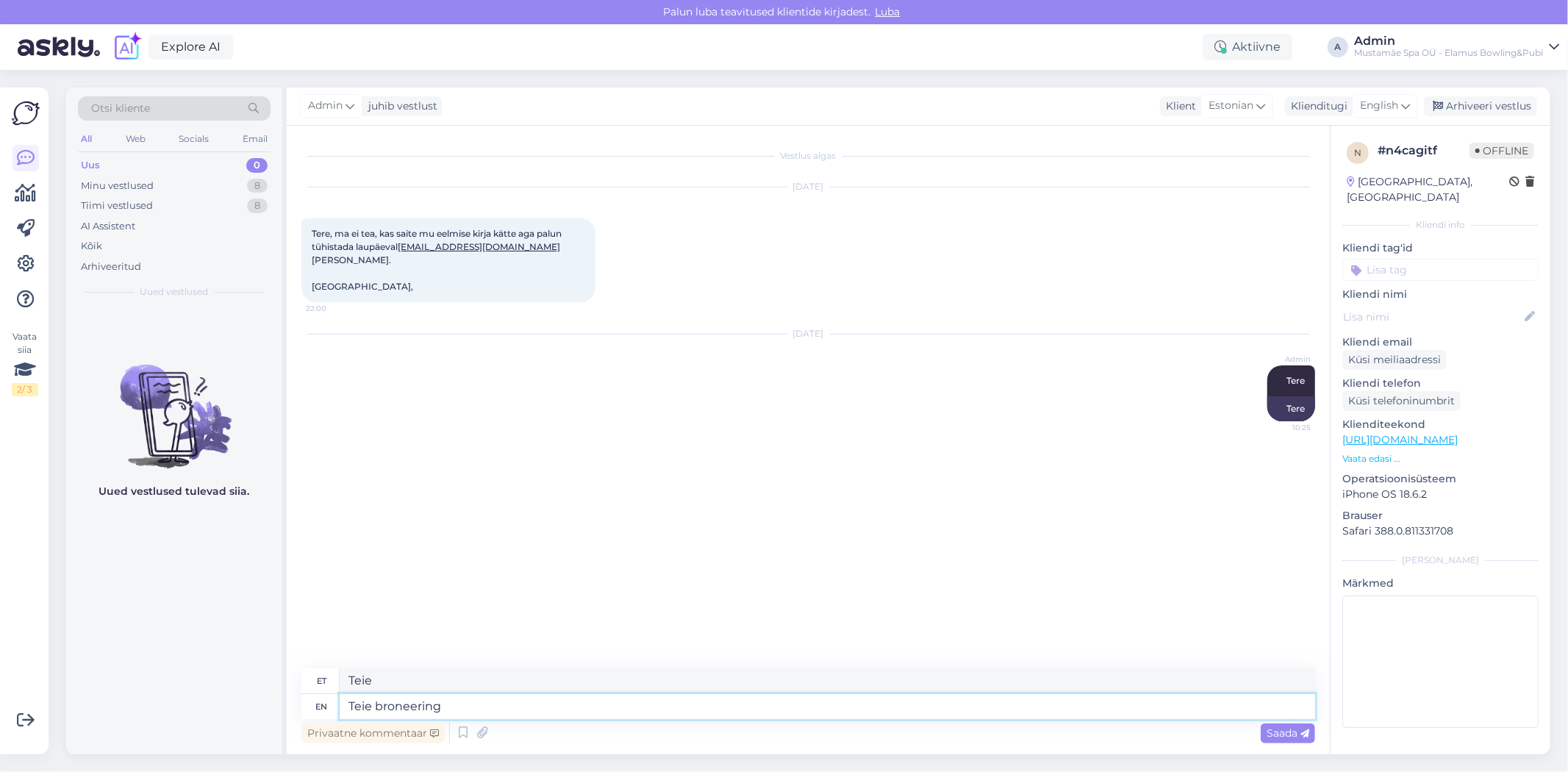
type textarea "Teie broneering t"
type textarea "Teie broneerimine"
type textarea "Teie broneering on"
type textarea "Teie broneerimine on pooleli"
type textarea "Teie broneering on tühistatud"
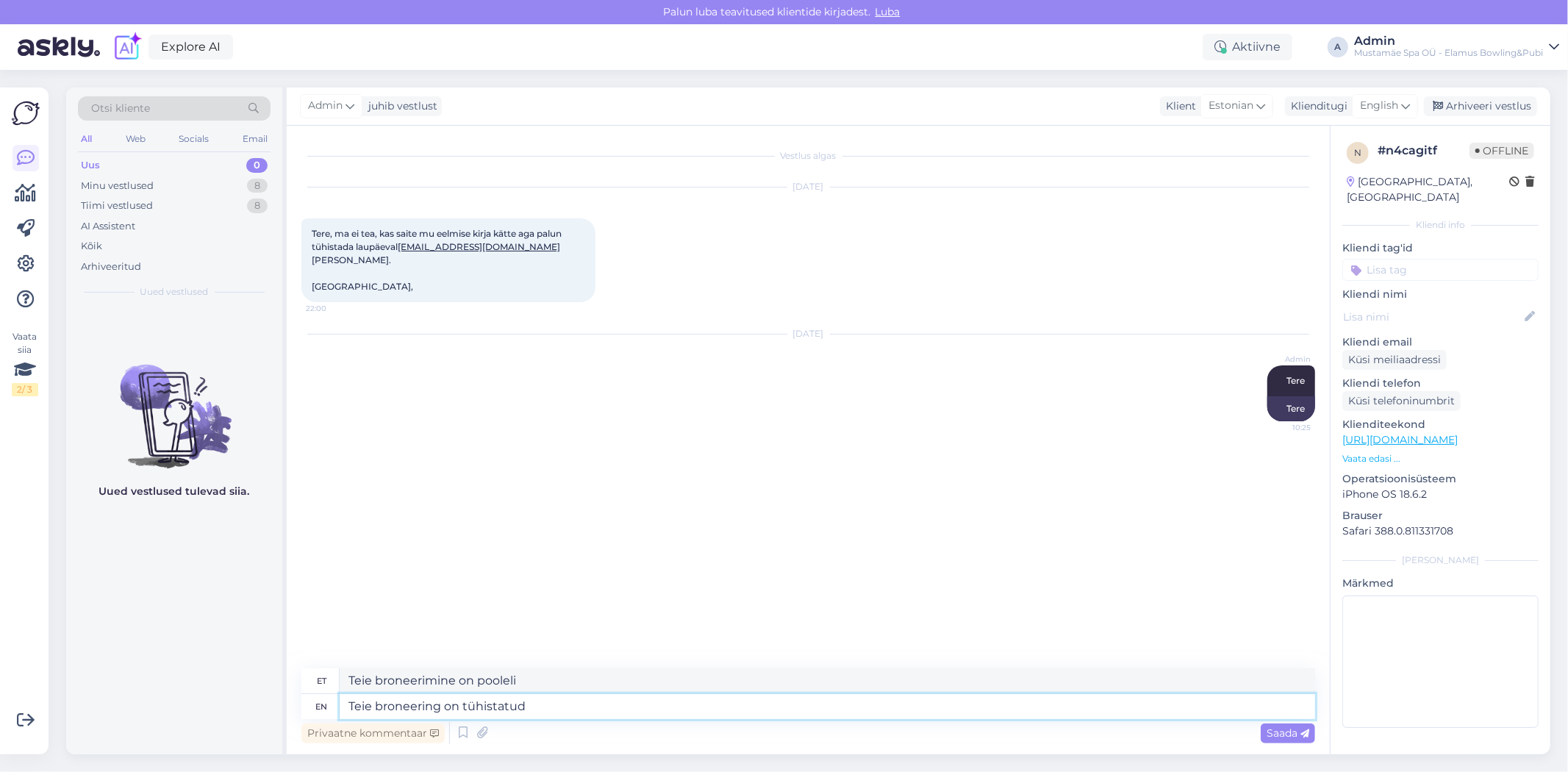
type textarea "Teie broneering on tühistatud"
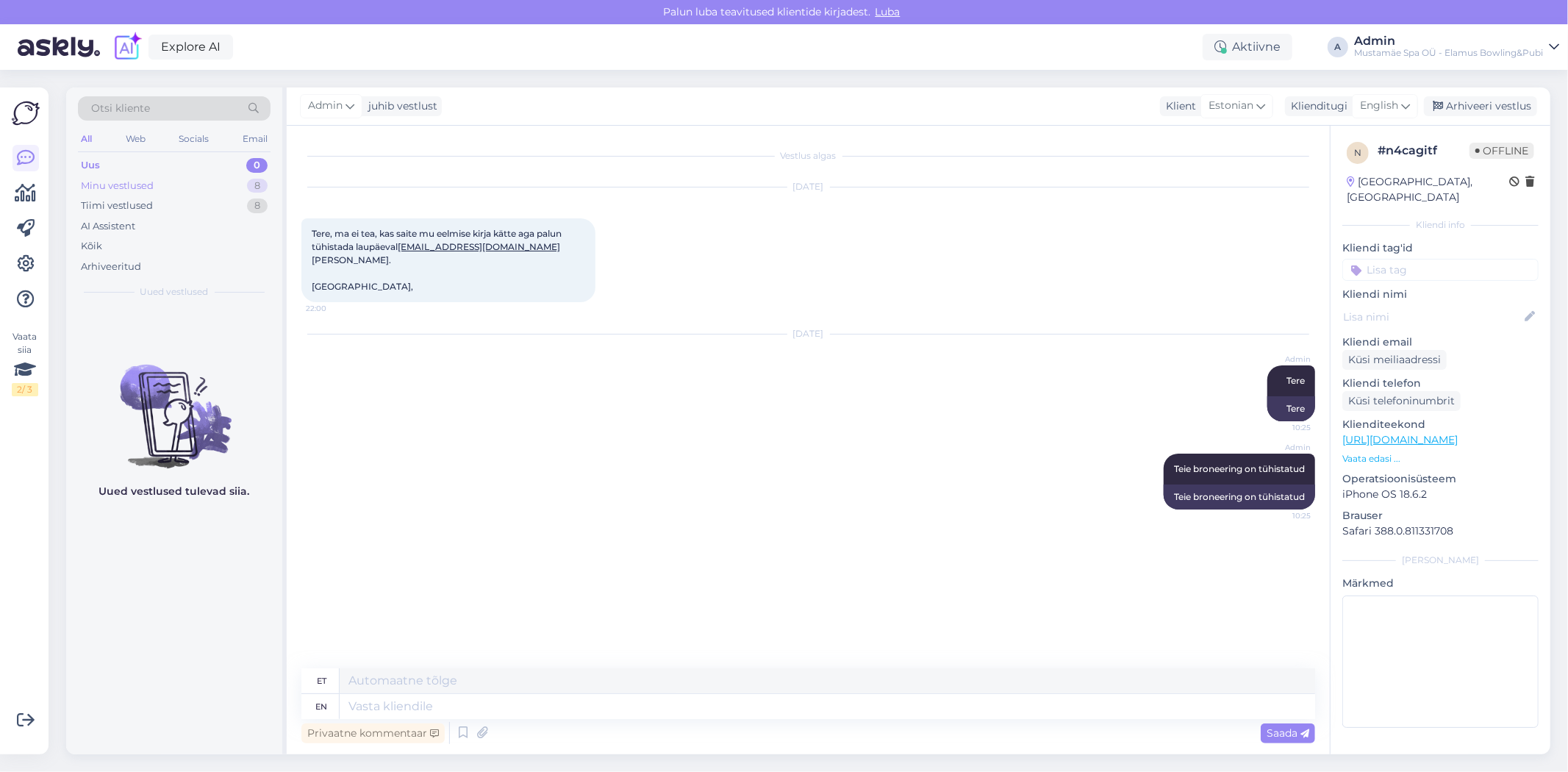
click at [192, 191] on div "Minu vestlused 8" at bounding box center [174, 185] width 193 height 20
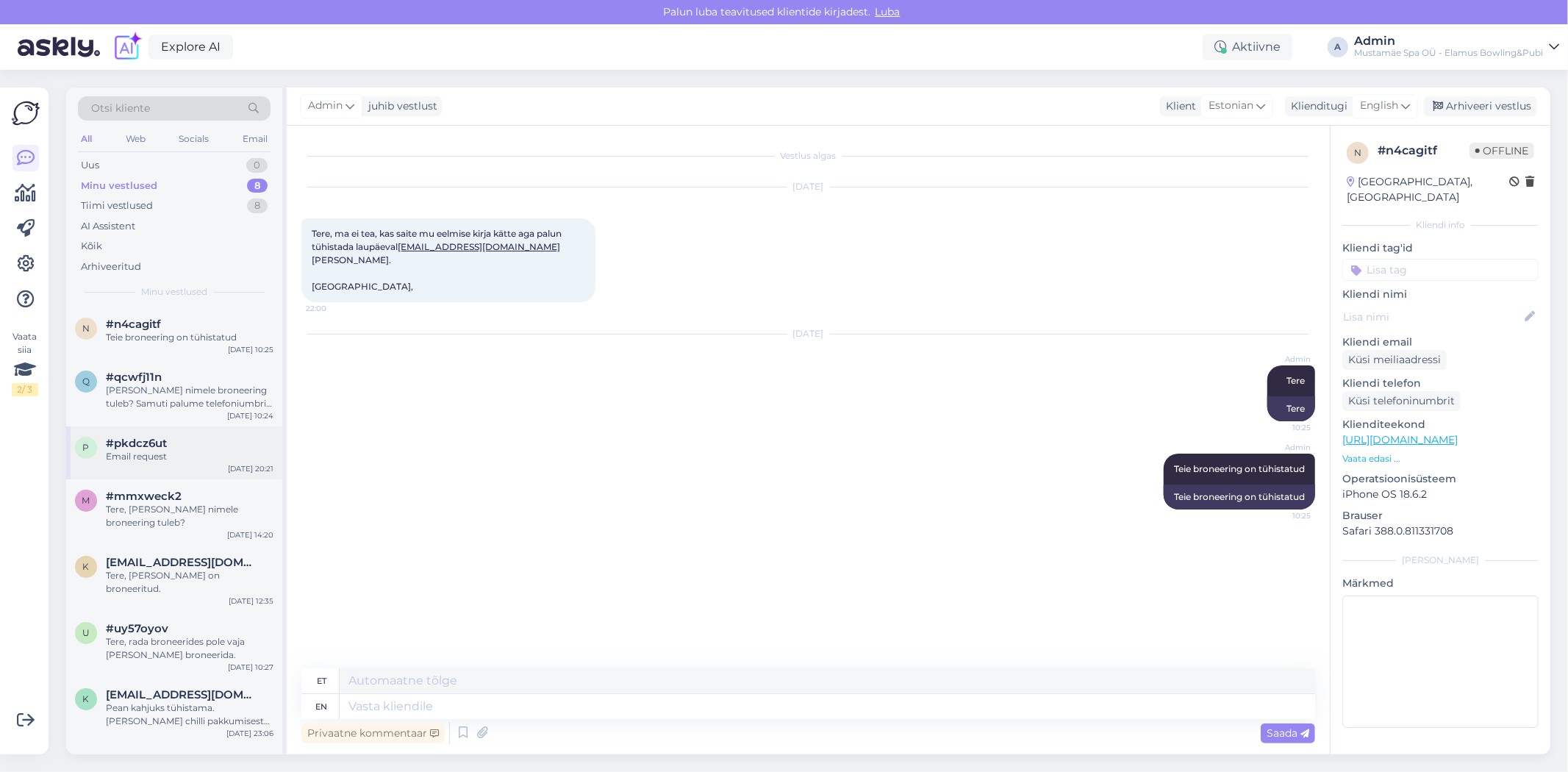
click at [202, 450] on div "Email request" at bounding box center [189, 457] width 167 height 13
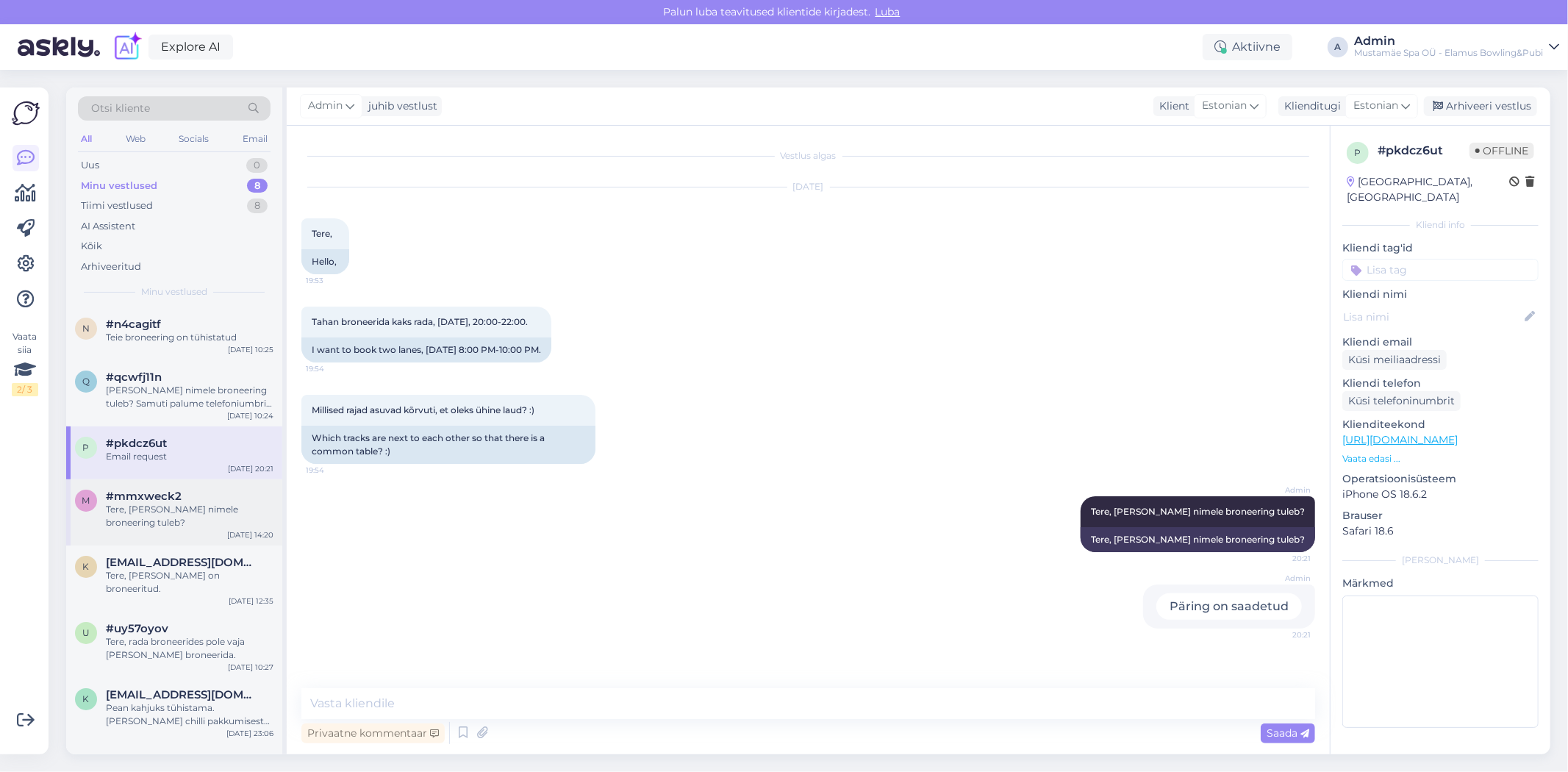
click at [191, 516] on div "m #mmxweck2 Tere, kelle nimele broneering tuleb? Oct 7 14:20" at bounding box center [174, 512] width 216 height 66
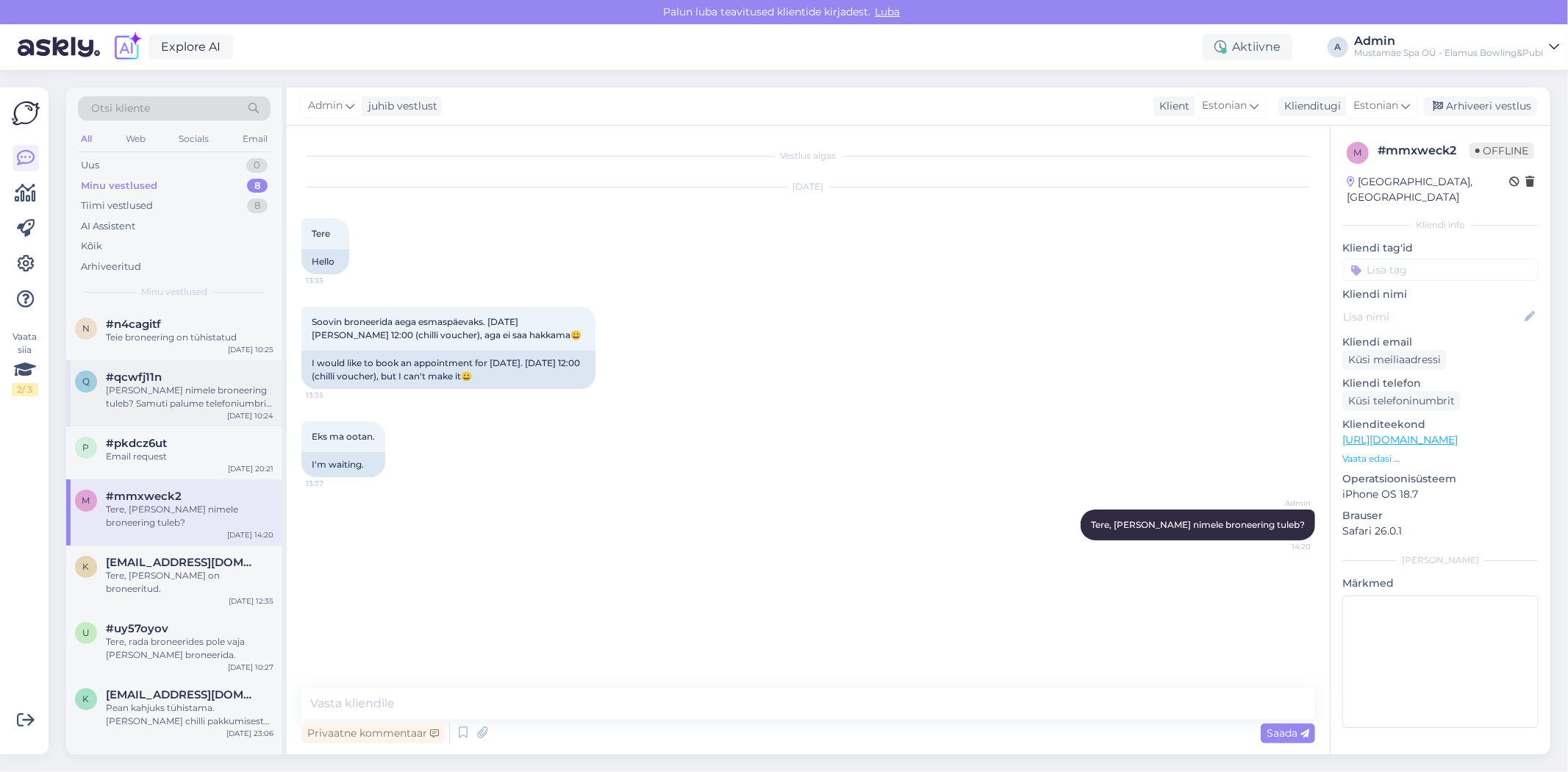
click at [181, 401] on div "Tere Kelle nimele broneering tuleb? Samuti palume telefoniumbrit, et broneering…" at bounding box center [189, 397] width 167 height 27
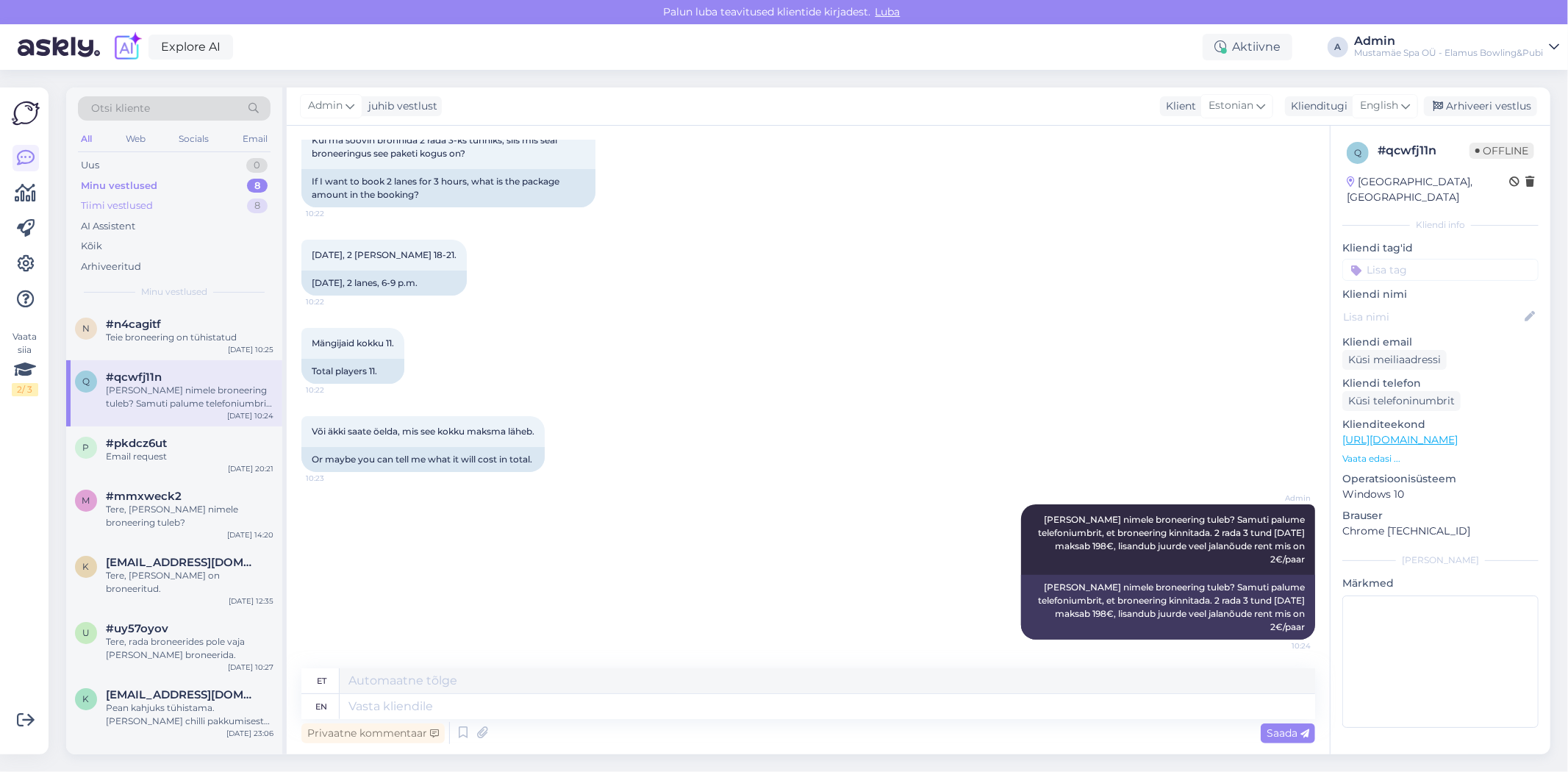
click at [225, 200] on div "Tiimi vestlused 8" at bounding box center [174, 206] width 193 height 20
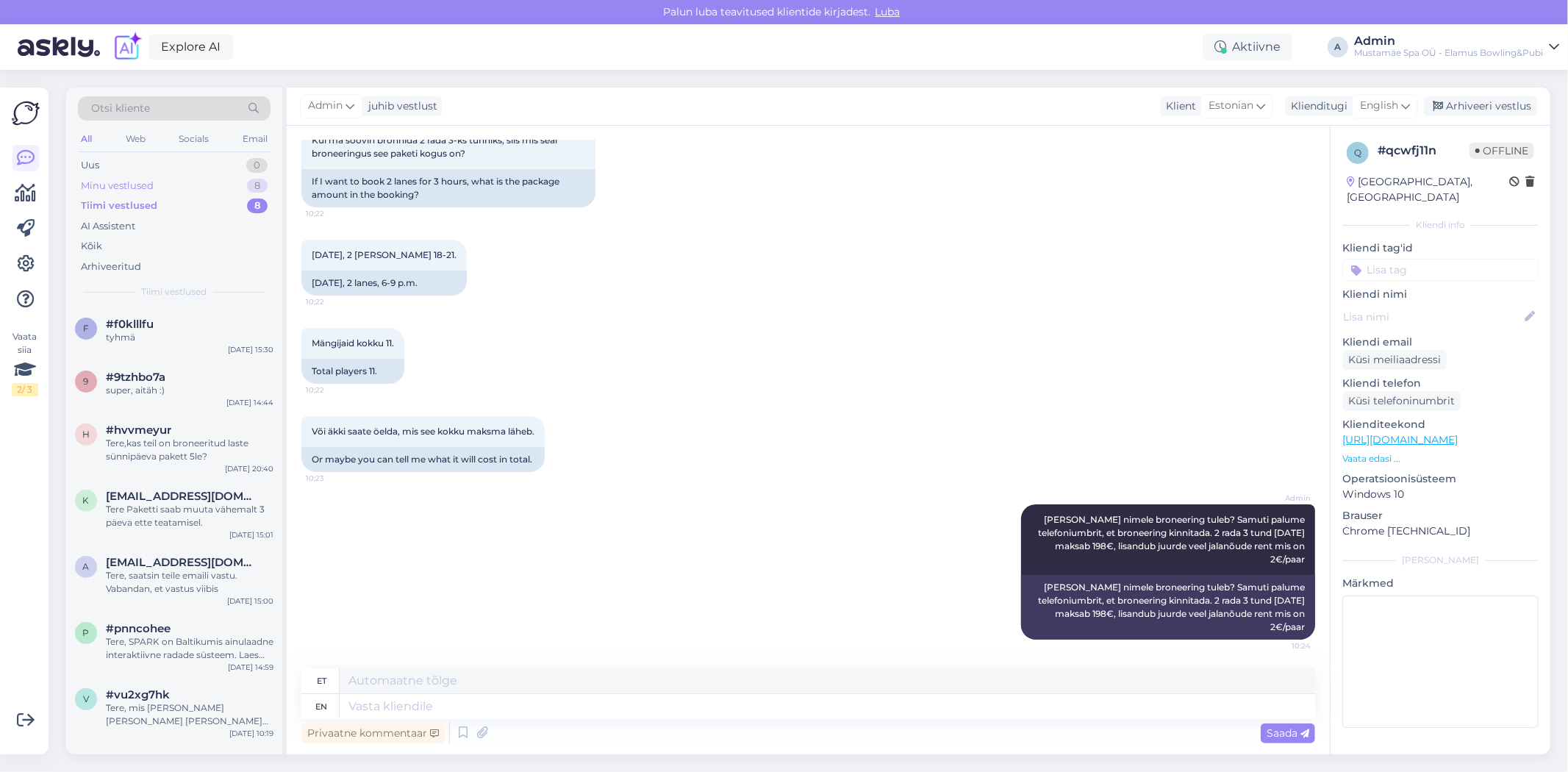
click at [158, 184] on div "Minu vestlused 8" at bounding box center [174, 185] width 193 height 20
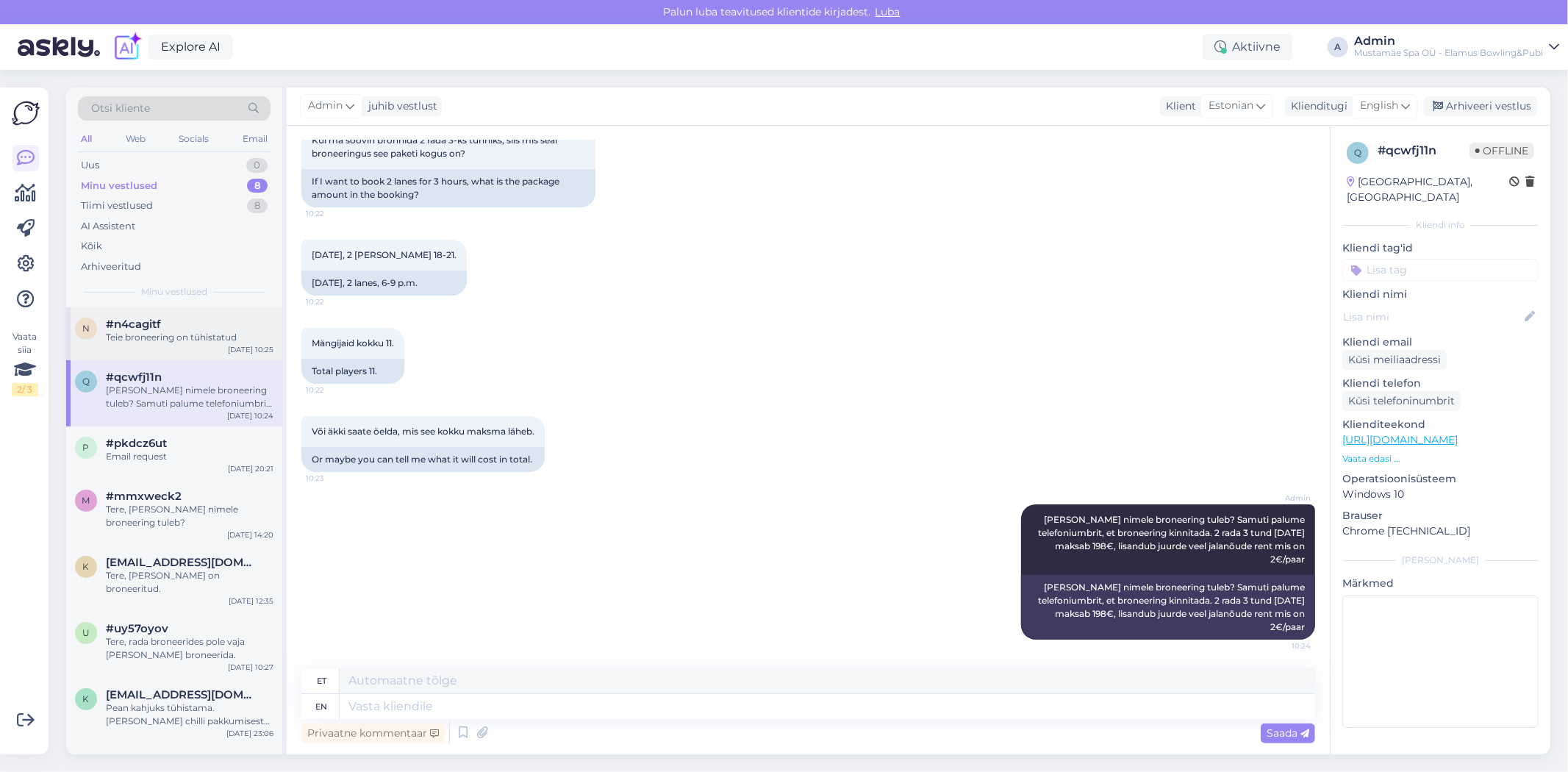
click at [204, 351] on div "n #n4cagitf Teie broneering on tühistatud Oct 8 10:25" at bounding box center [174, 333] width 216 height 53
